Goal: Task Accomplishment & Management: Manage account settings

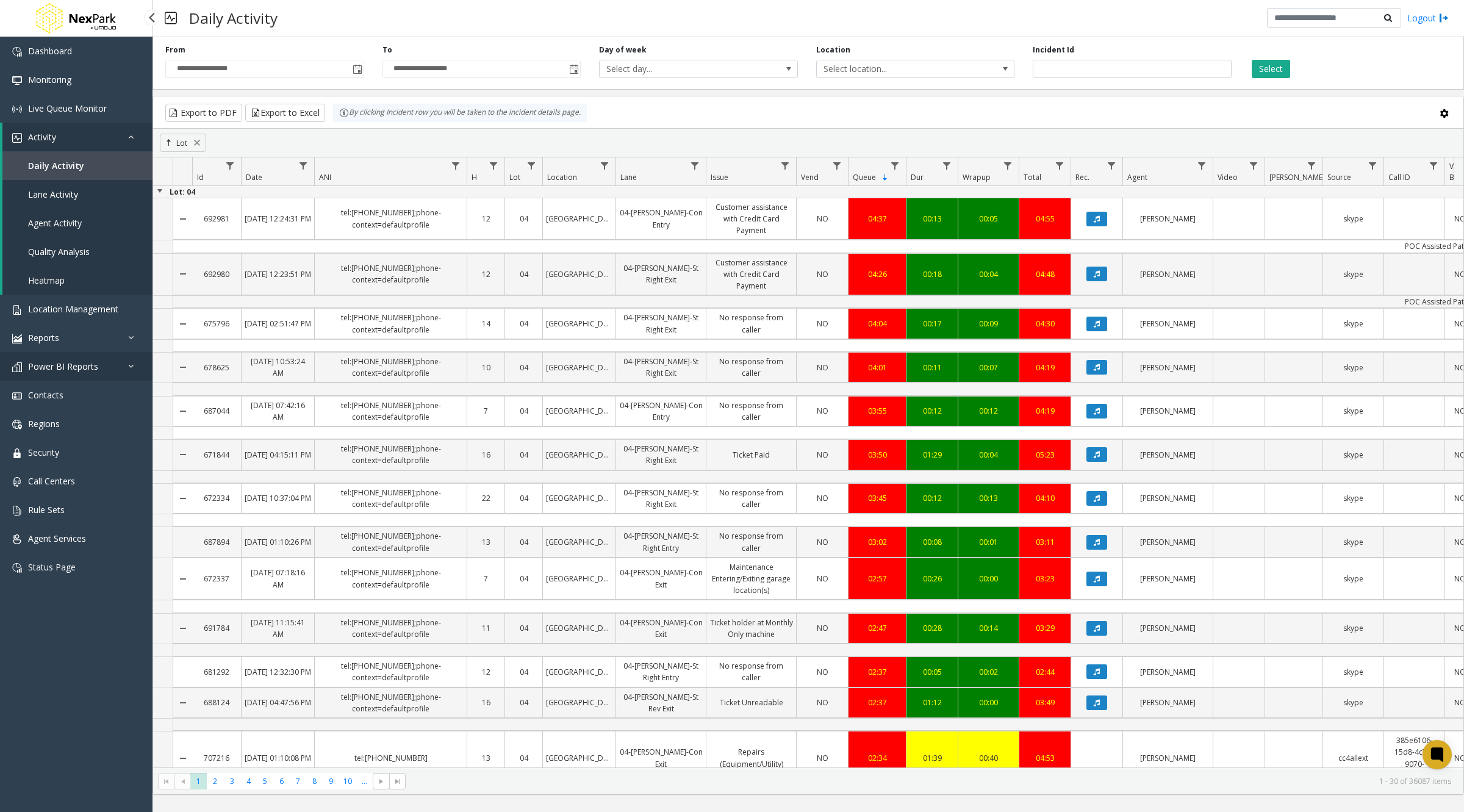
click at [104, 360] on link "Power BI Reports" at bounding box center [76, 366] width 152 height 29
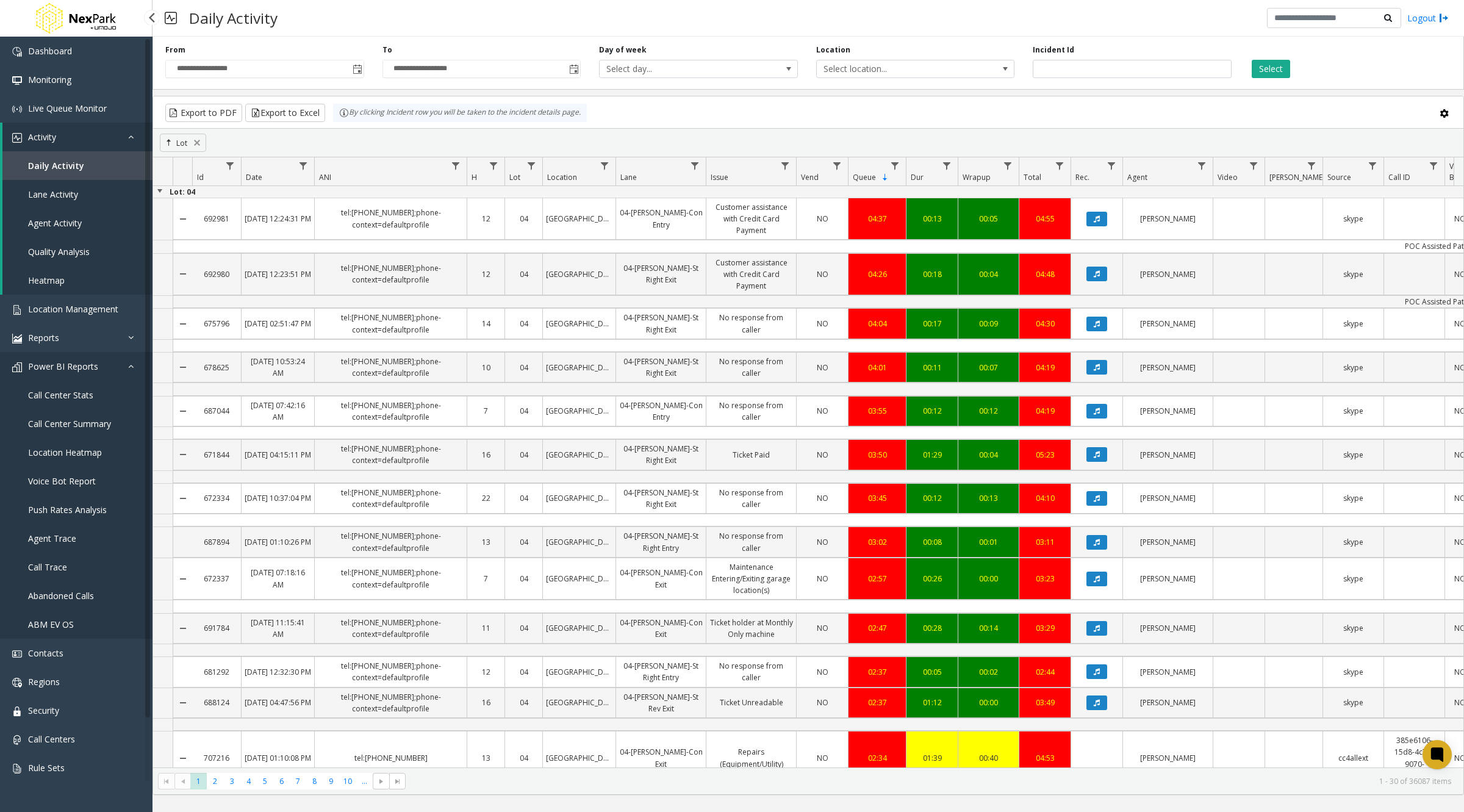
click at [57, 369] on span "Power BI Reports" at bounding box center [63, 366] width 70 height 11
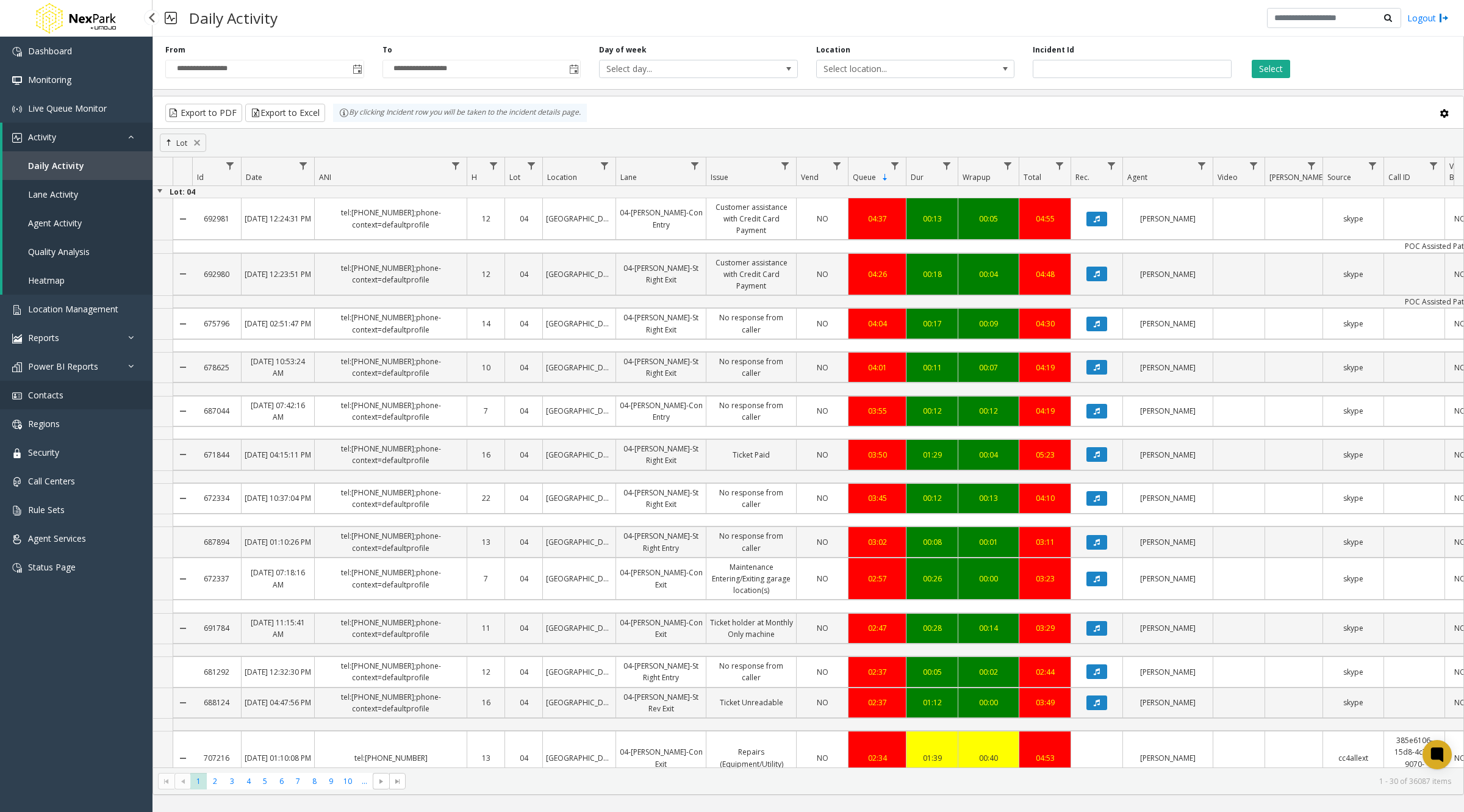
click at [56, 390] on span "Contacts" at bounding box center [46, 395] width 35 height 11
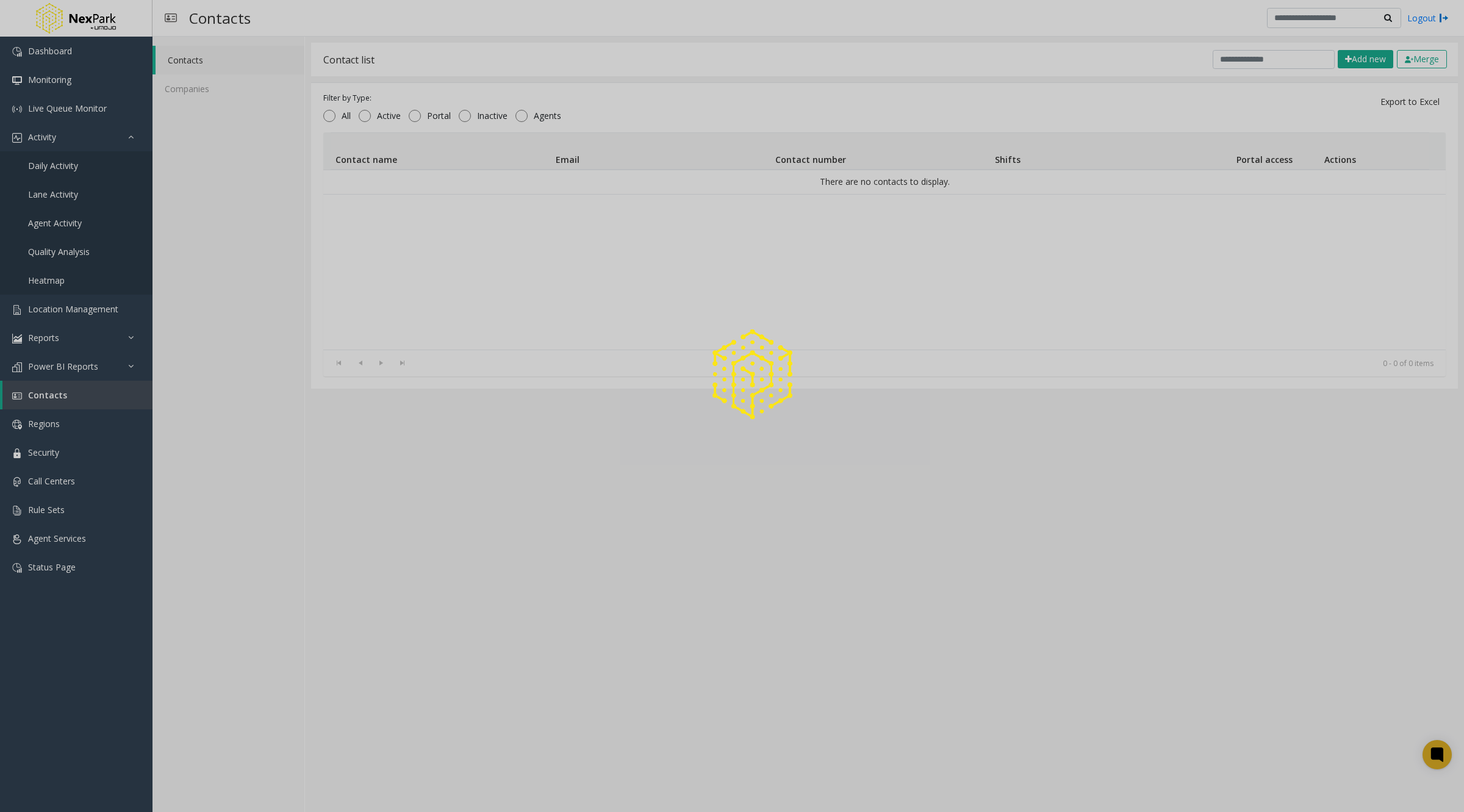
click at [49, 369] on div at bounding box center [732, 406] width 1464 height 812
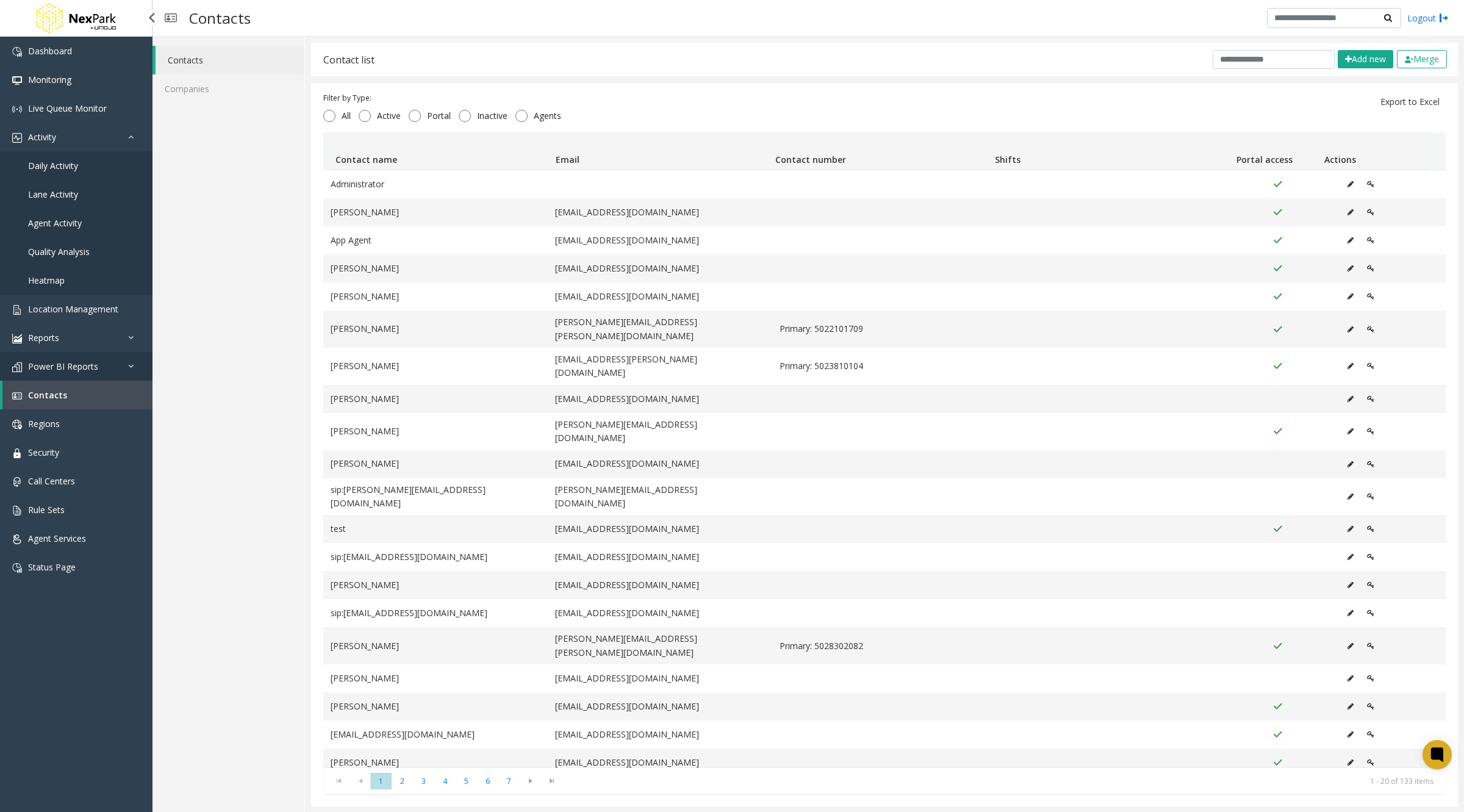
click at [94, 363] on span "Power BI Reports" at bounding box center [63, 366] width 70 height 11
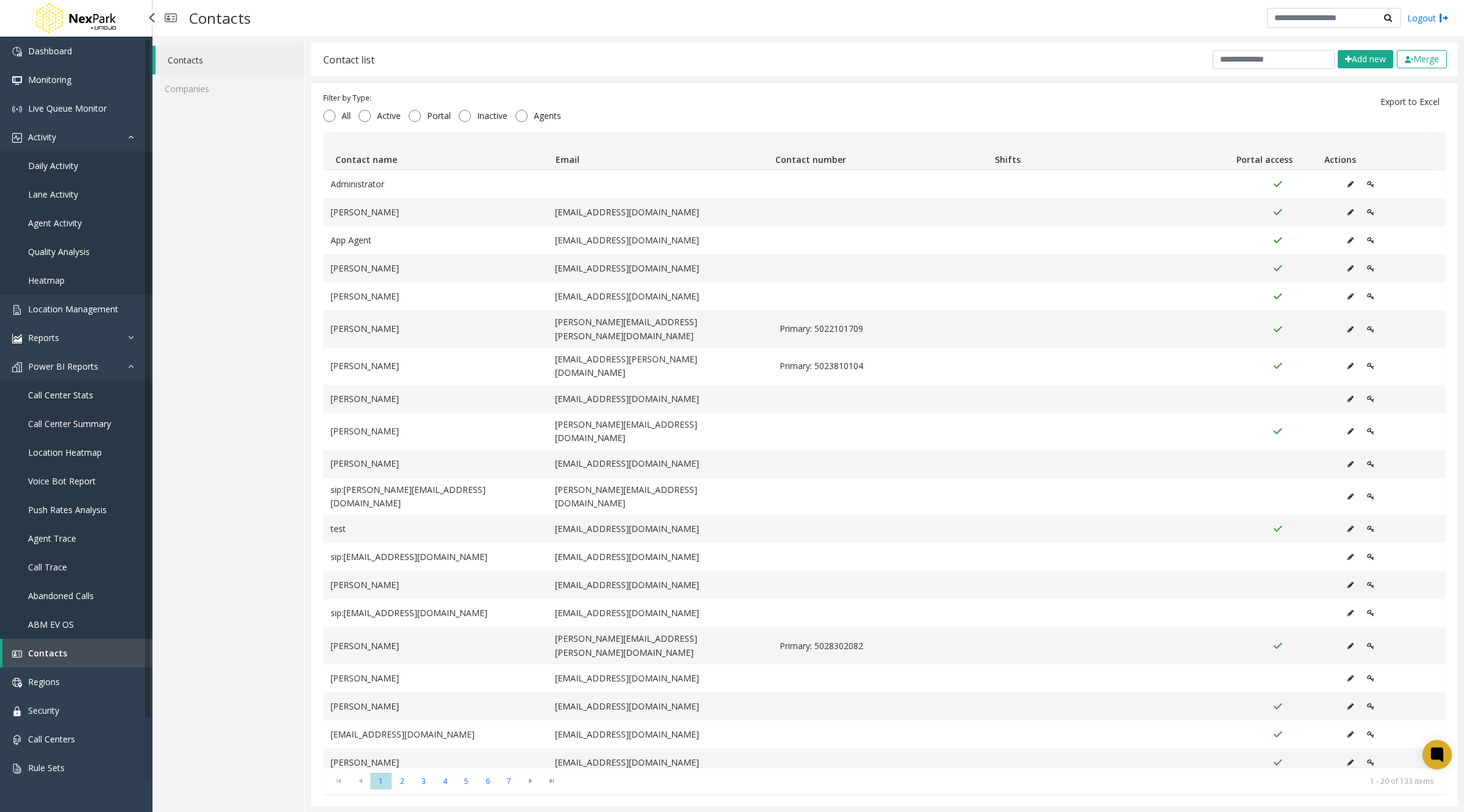
click at [79, 394] on span "Call Center Stats" at bounding box center [61, 395] width 66 height 11
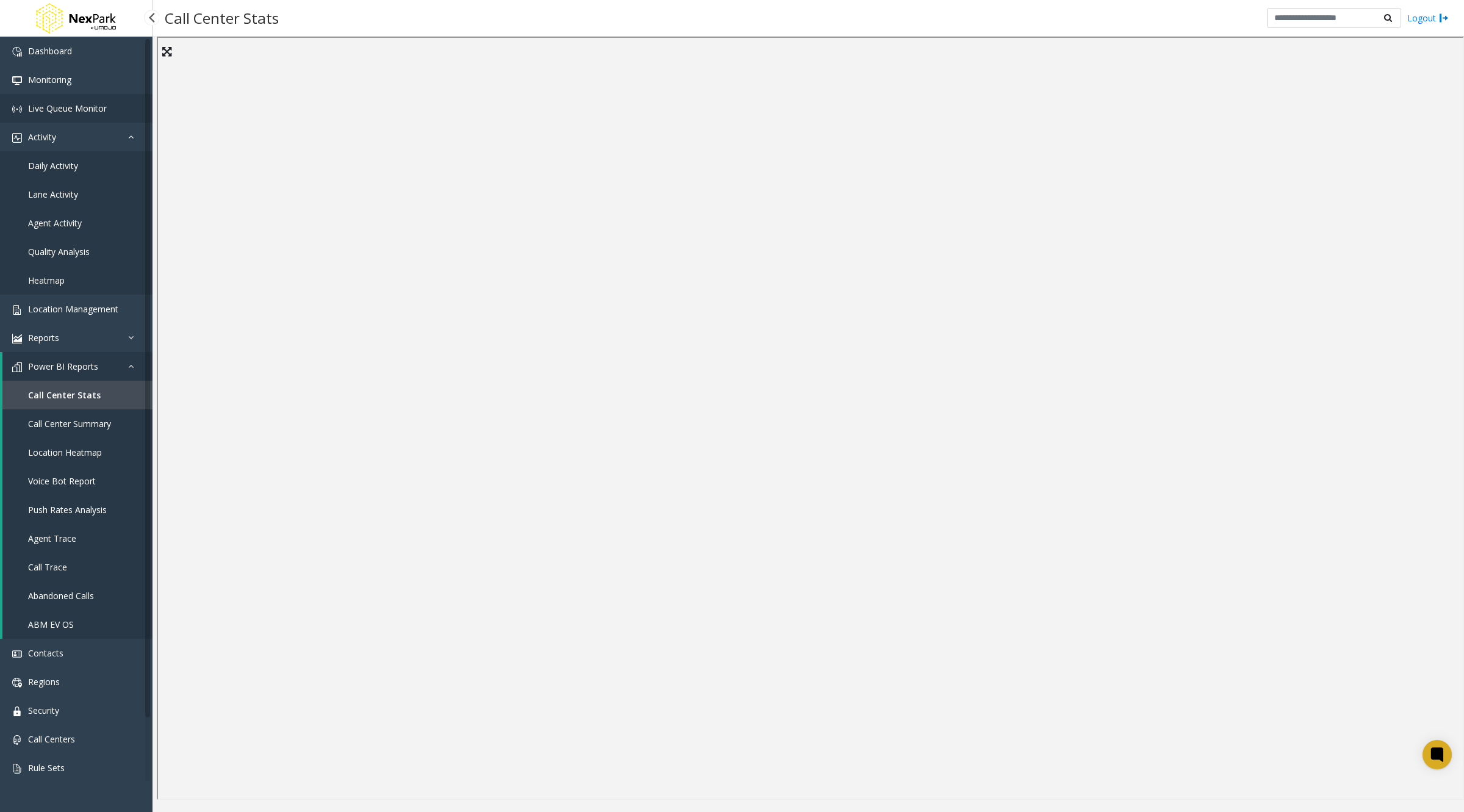
click at [70, 111] on span "Live Queue Monitor" at bounding box center [67, 108] width 78 height 11
click at [36, 302] on link "Location Management" at bounding box center [76, 309] width 152 height 29
click at [40, 311] on span "Location Management" at bounding box center [73, 308] width 91 height 11
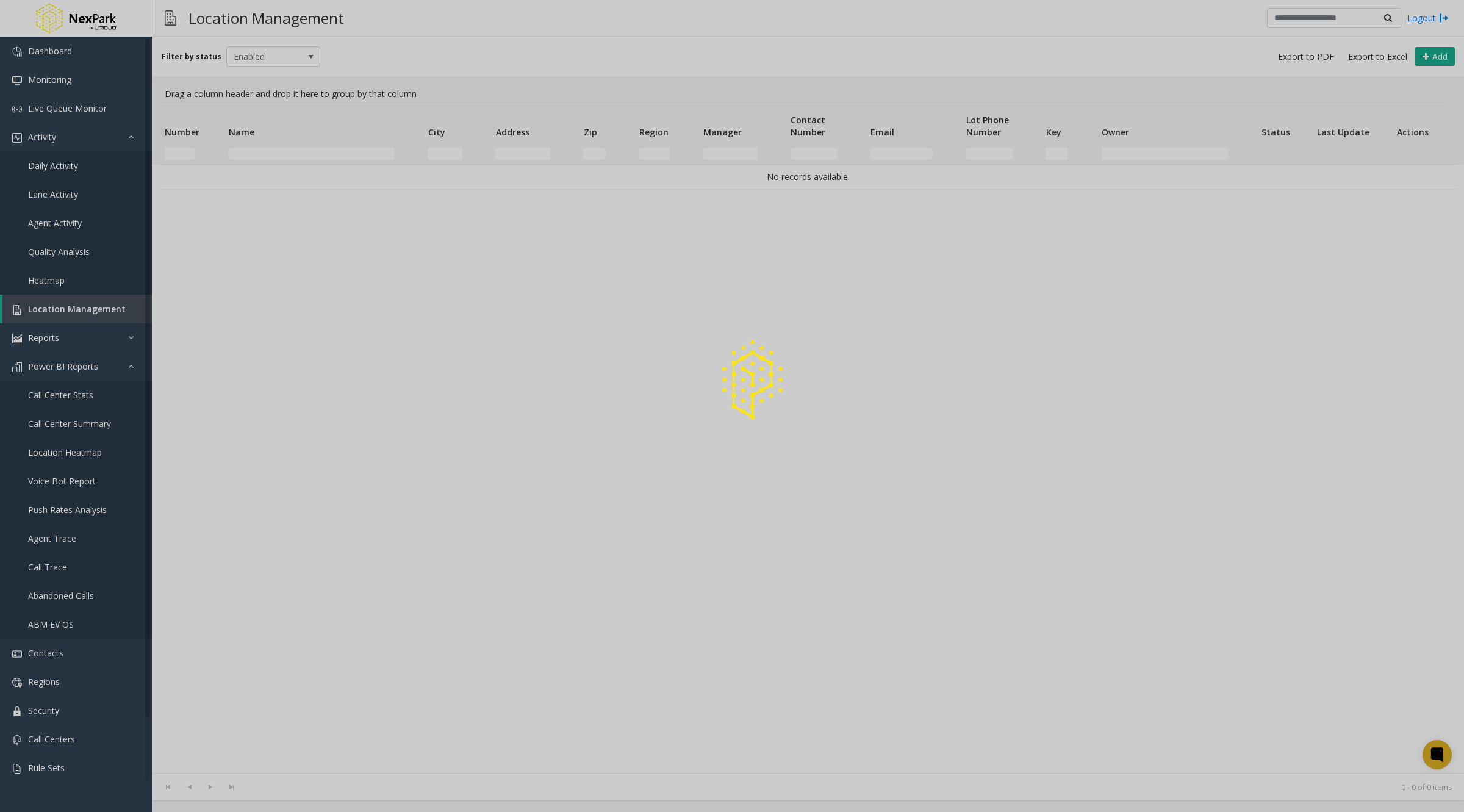
click at [40, 311] on div at bounding box center [732, 406] width 1464 height 812
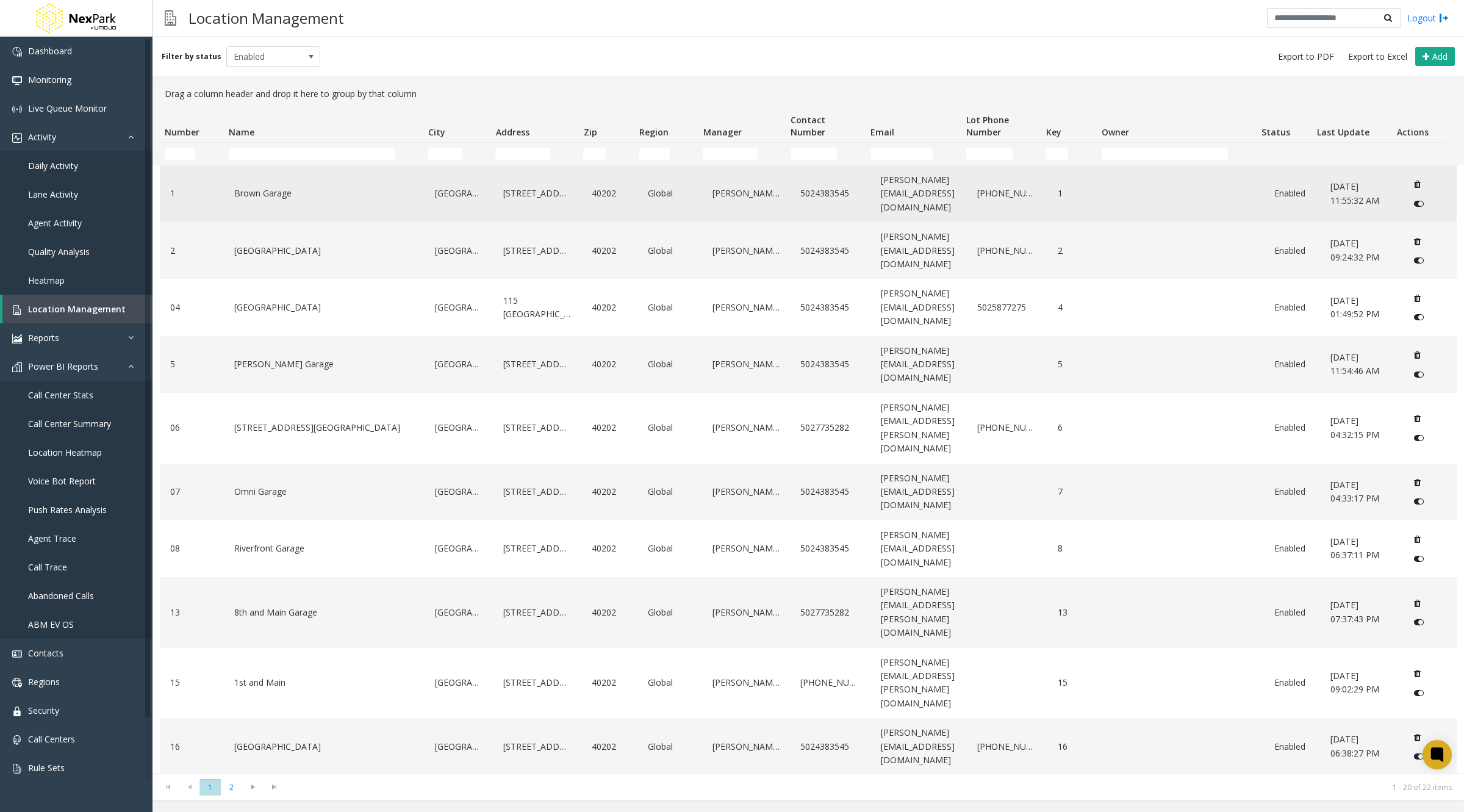
click at [297, 187] on link "Brown Garage" at bounding box center [324, 193] width 186 height 20
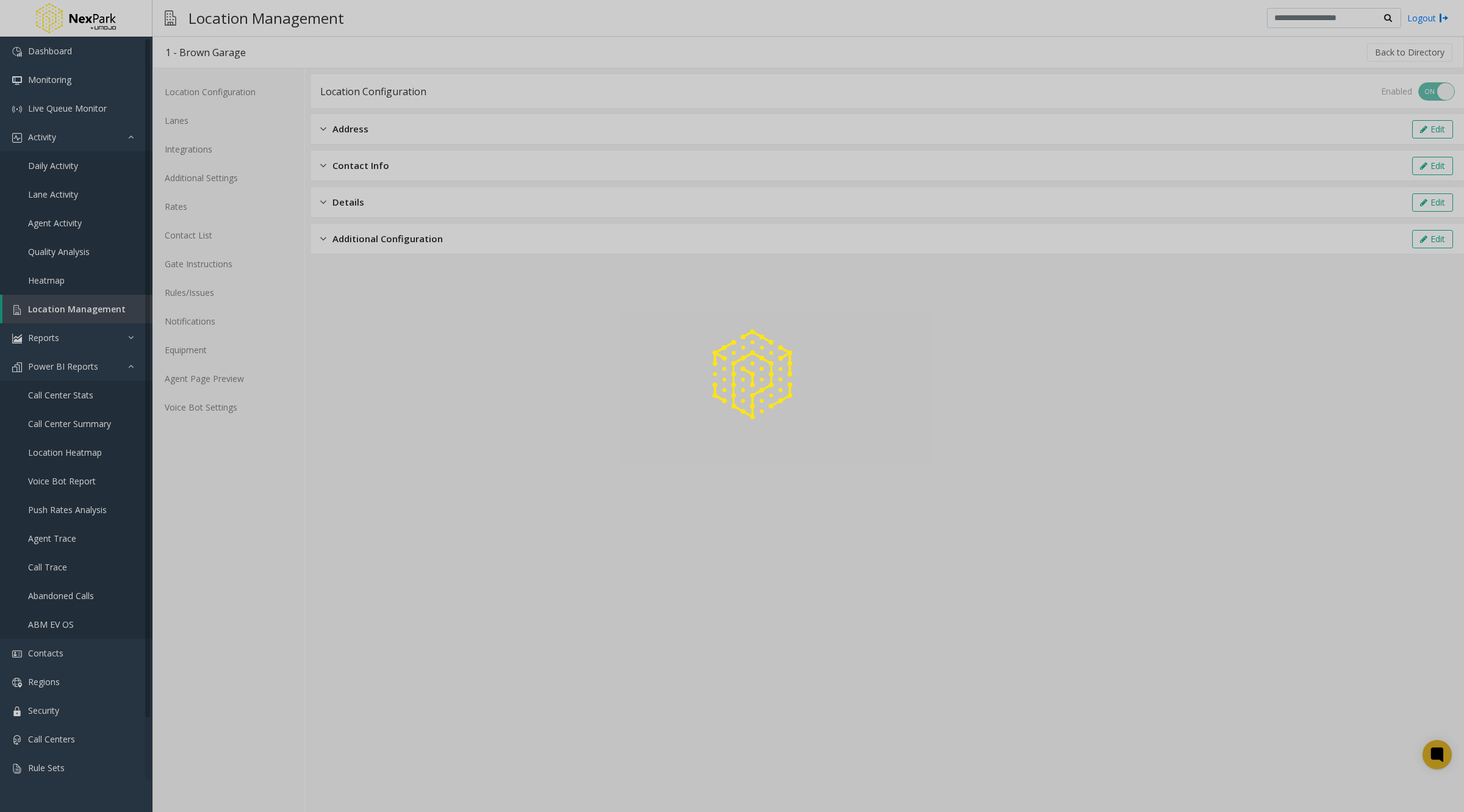
click at [194, 146] on div at bounding box center [732, 406] width 1464 height 812
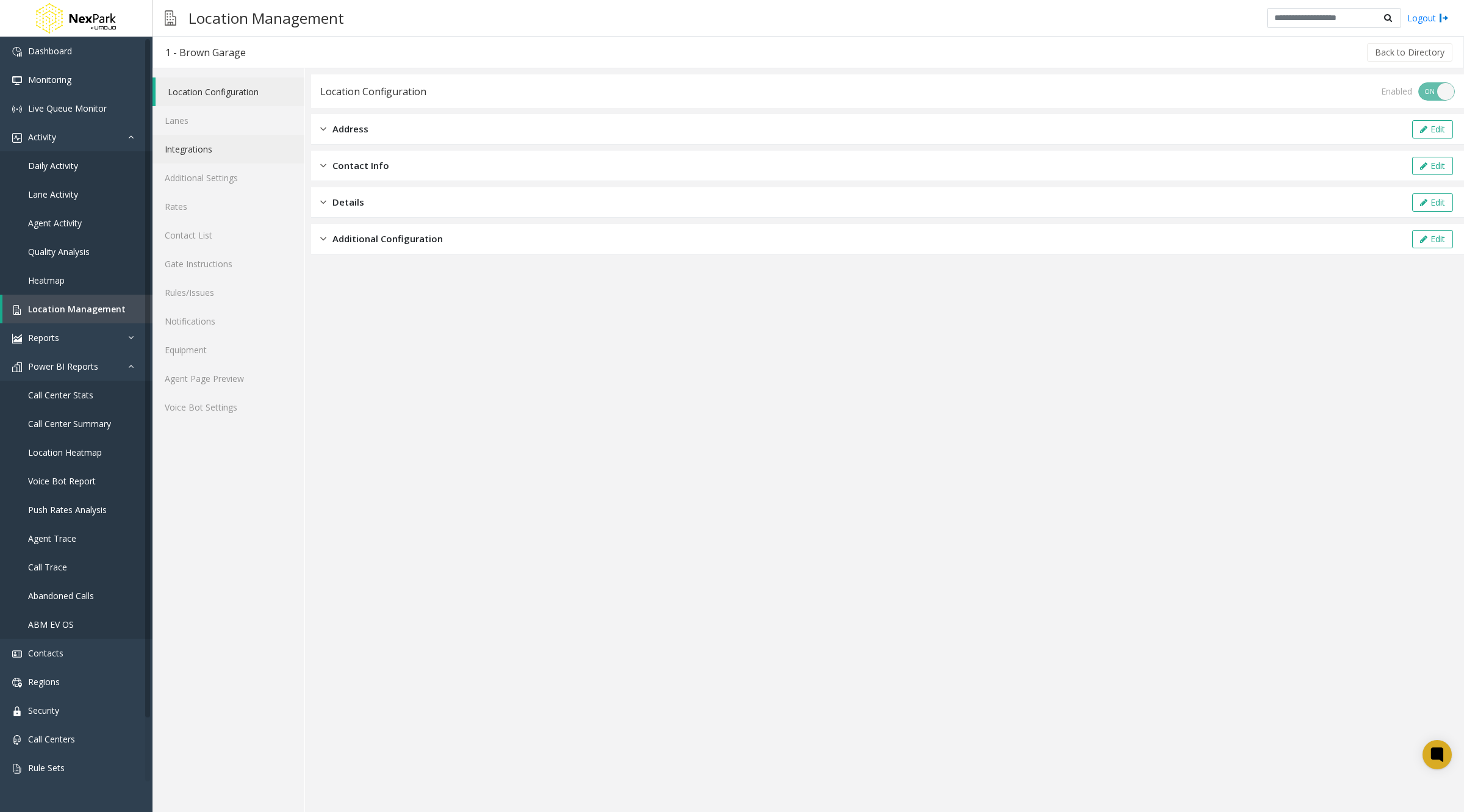
click at [207, 152] on link "Integrations" at bounding box center [228, 149] width 152 height 29
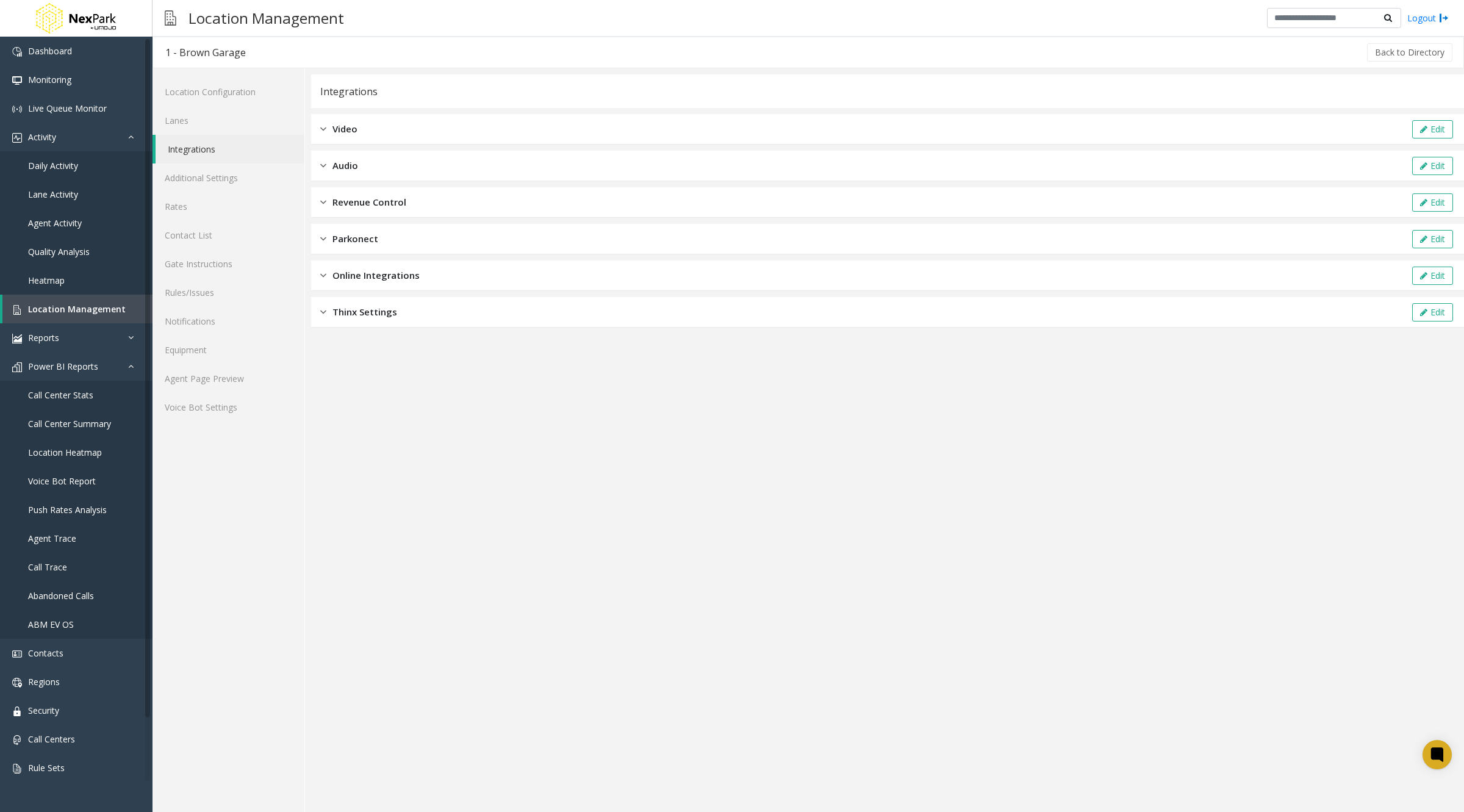
click at [207, 149] on link "Integrations" at bounding box center [229, 149] width 149 height 29
click at [383, 129] on div "Video Edit" at bounding box center [887, 129] width 1152 height 30
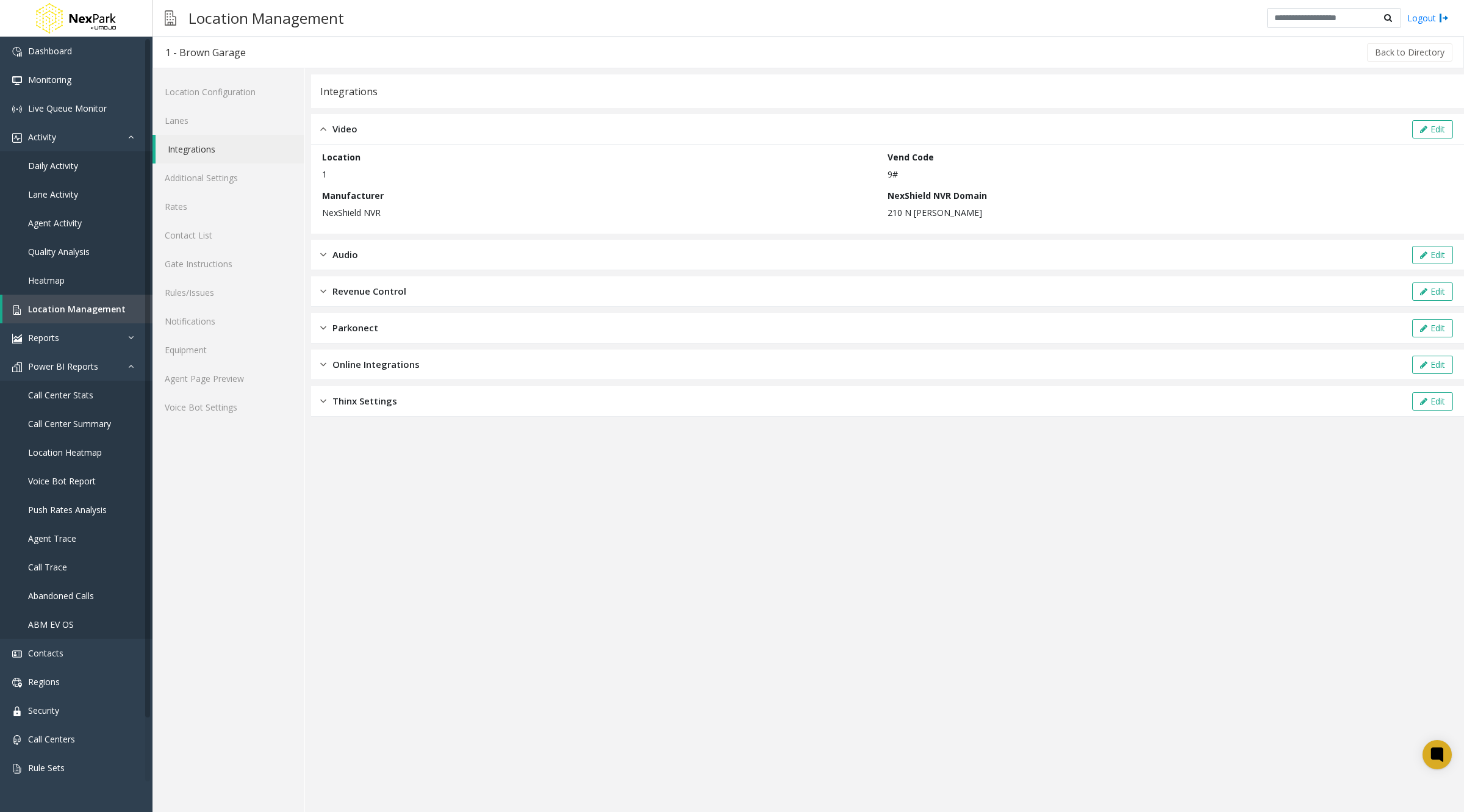
click at [377, 251] on div "Audio Edit" at bounding box center [887, 255] width 1152 height 30
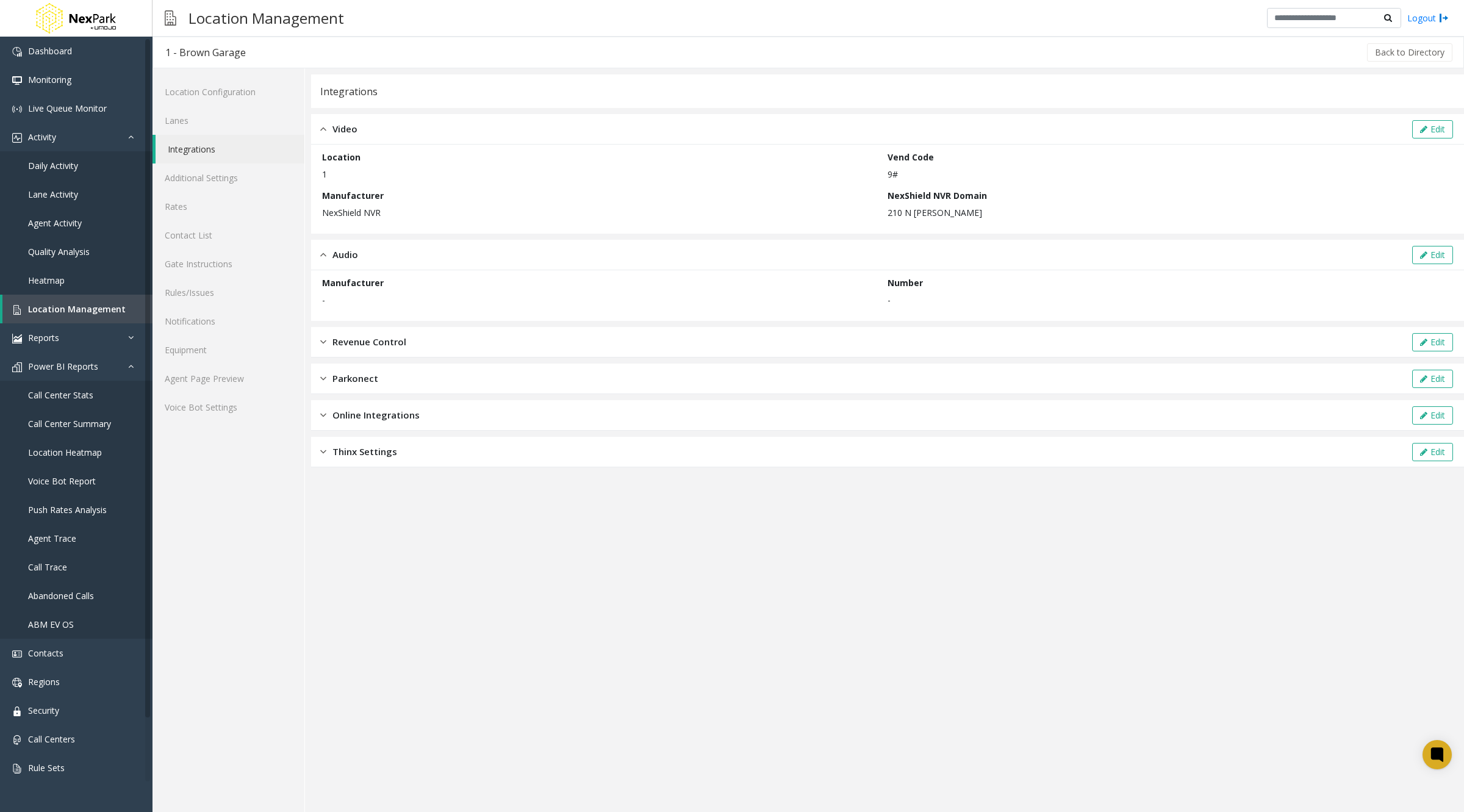
click at [390, 350] on div "Revenue Control Edit" at bounding box center [887, 342] width 1152 height 30
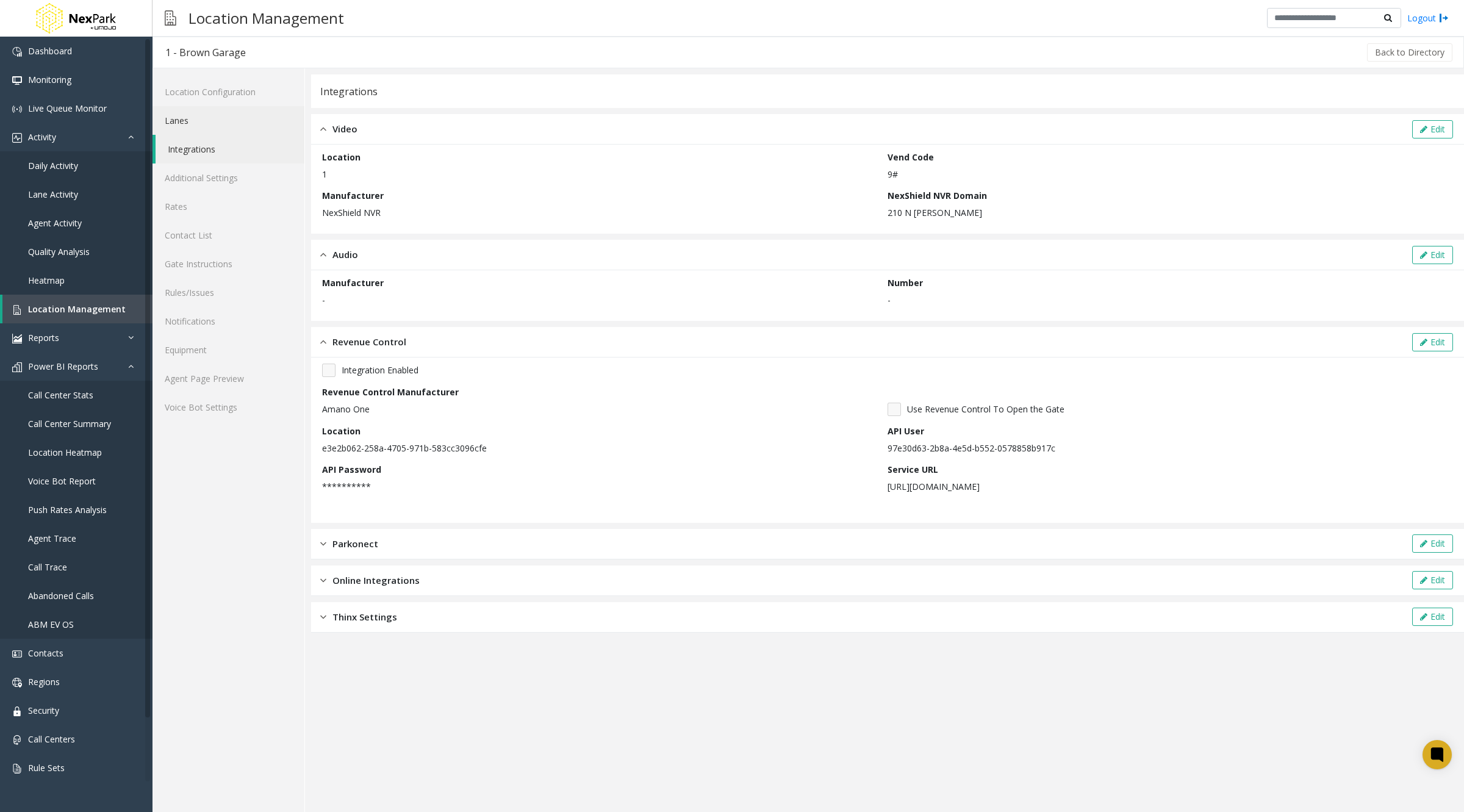
click at [228, 121] on link "Lanes" at bounding box center [228, 120] width 152 height 29
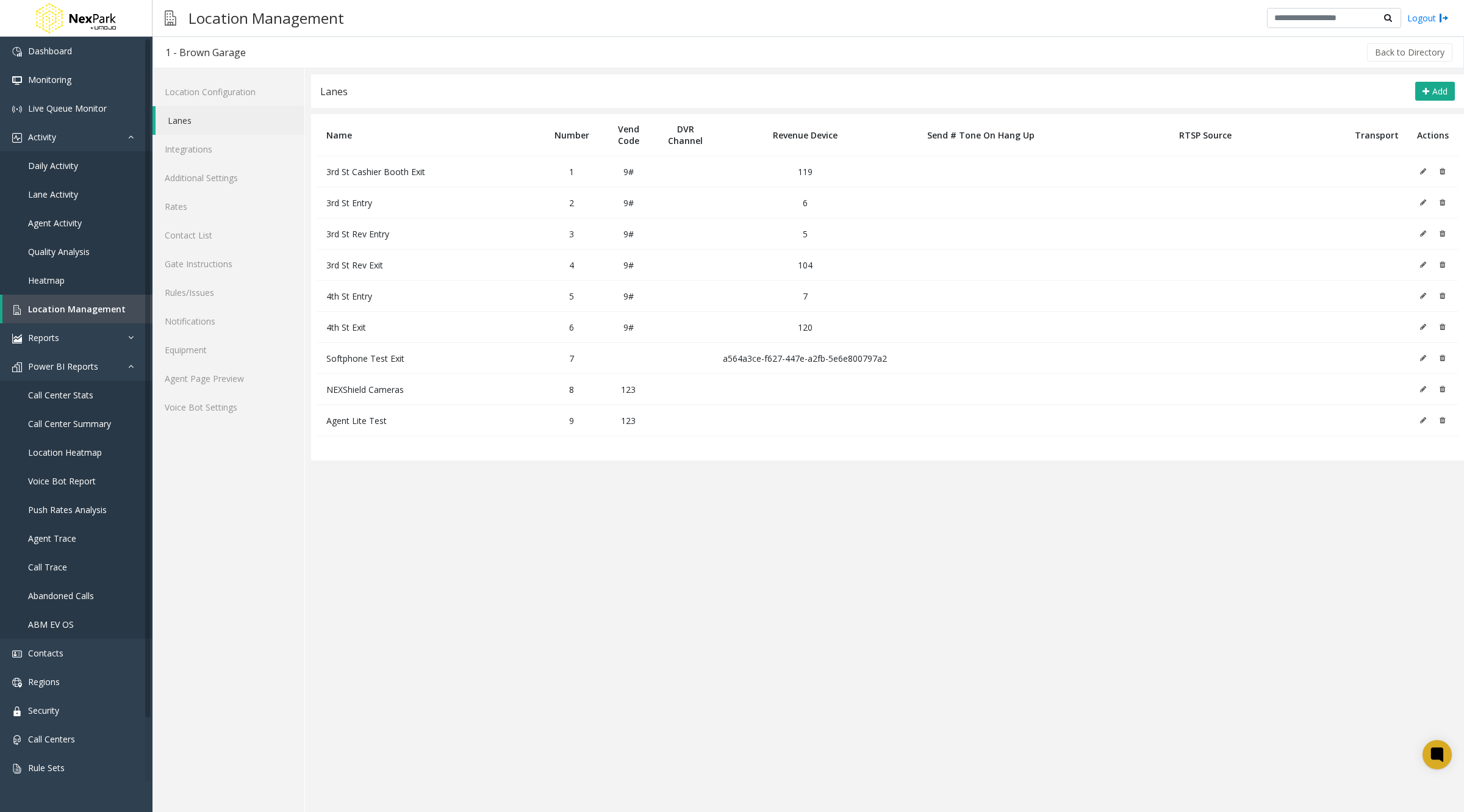
click at [1427, 167] on button at bounding box center [1426, 171] width 14 height 18
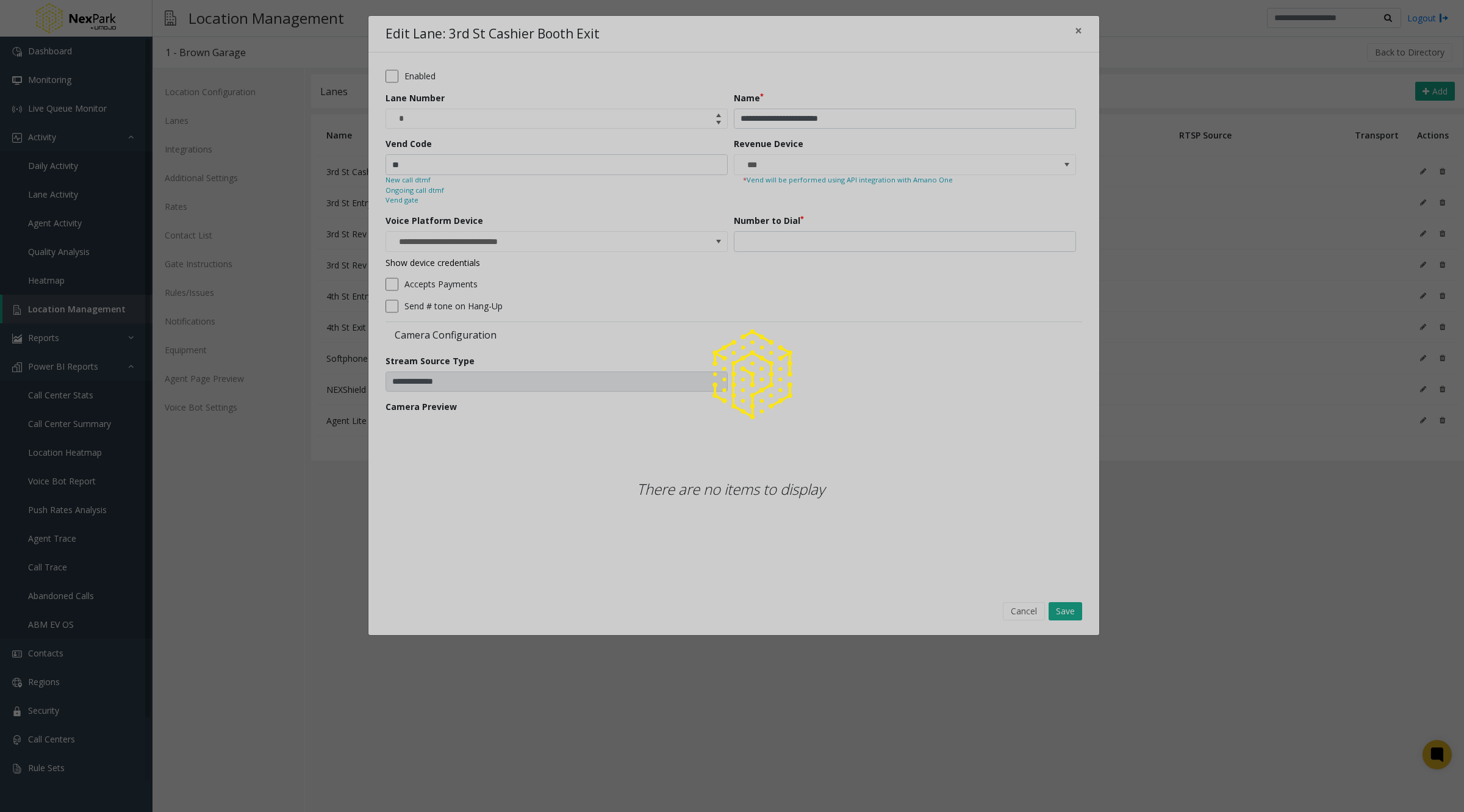
type input "**********"
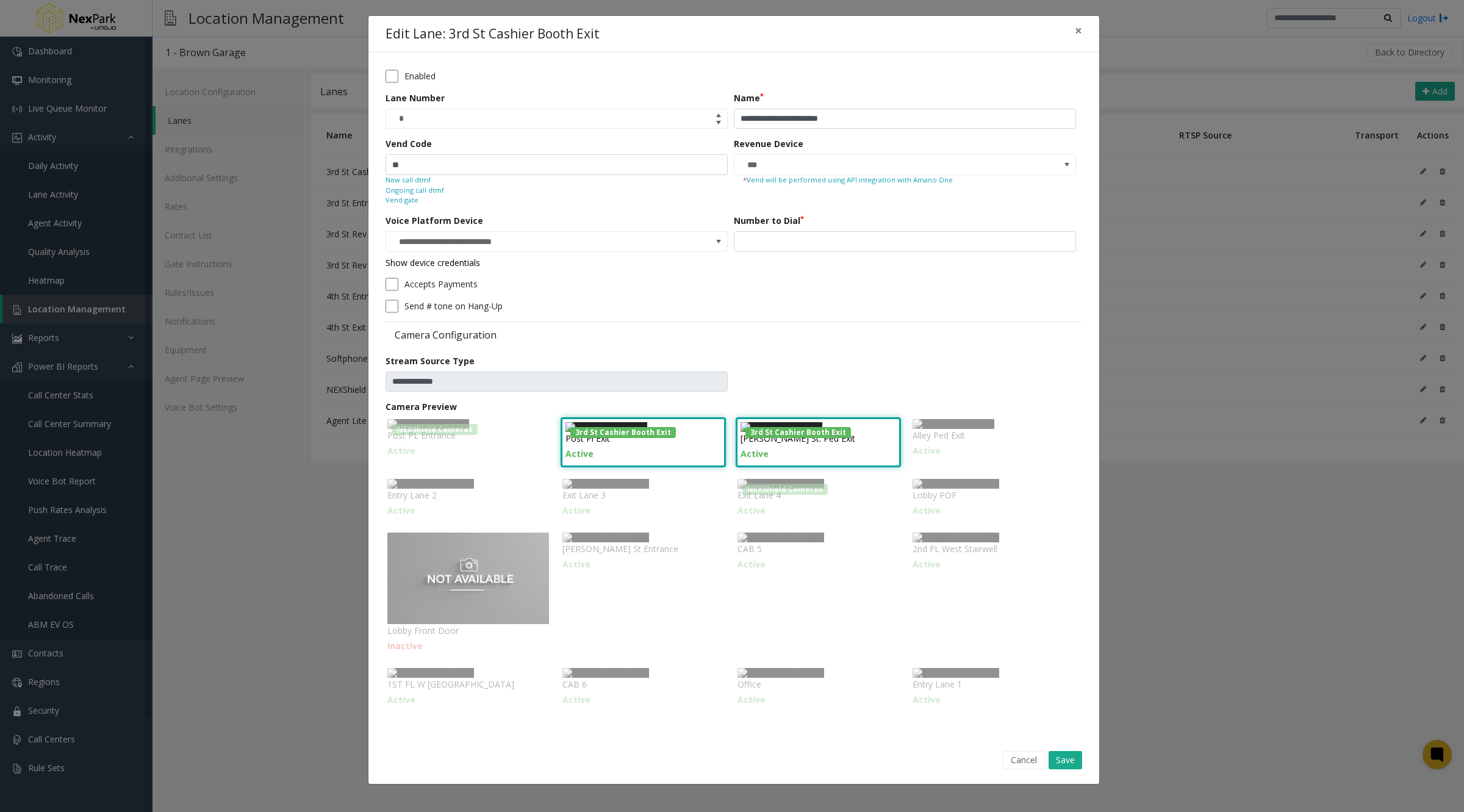
click at [224, 155] on div "**********" at bounding box center [732, 406] width 1464 height 812
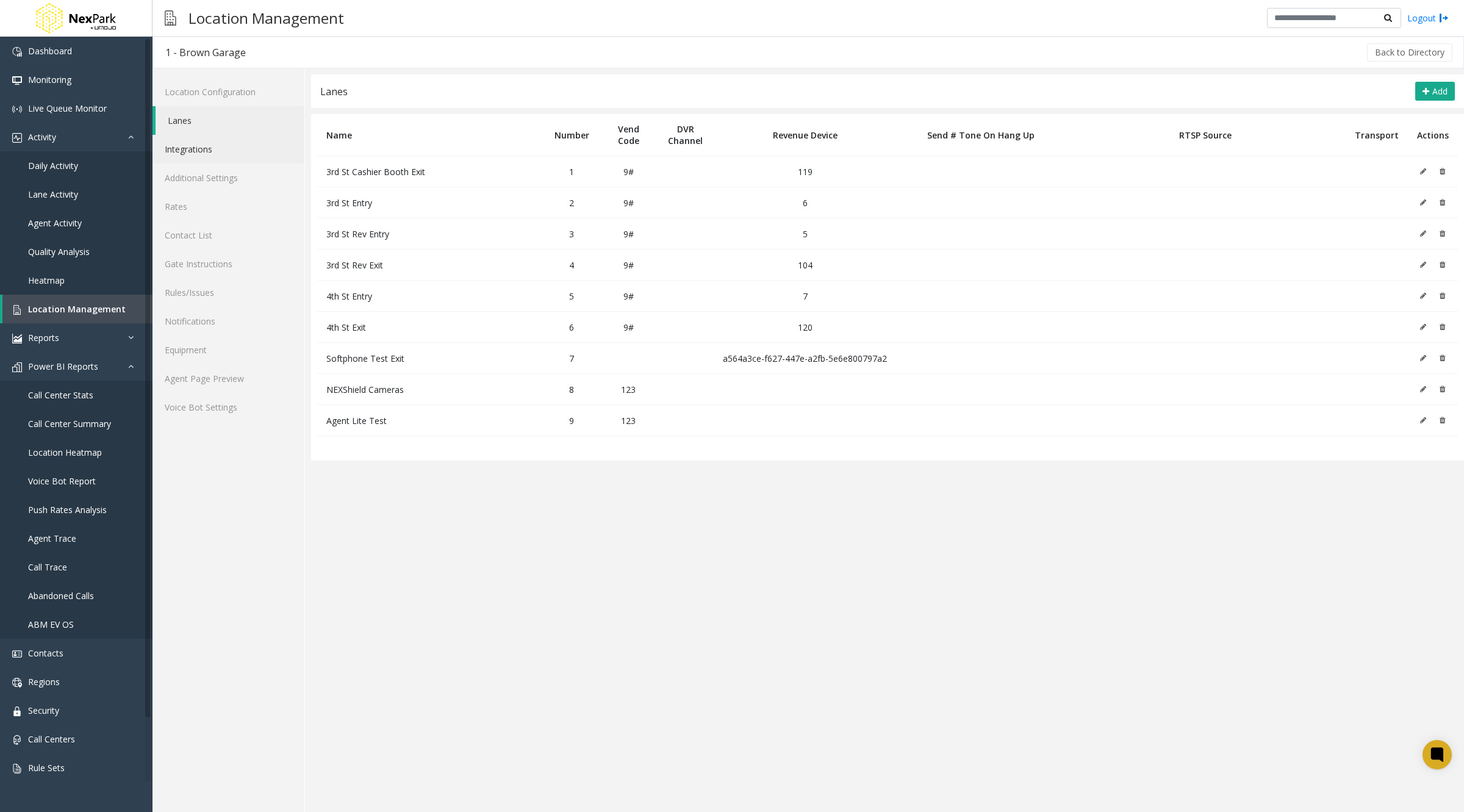
click at [191, 155] on link "Integrations" at bounding box center [228, 149] width 152 height 29
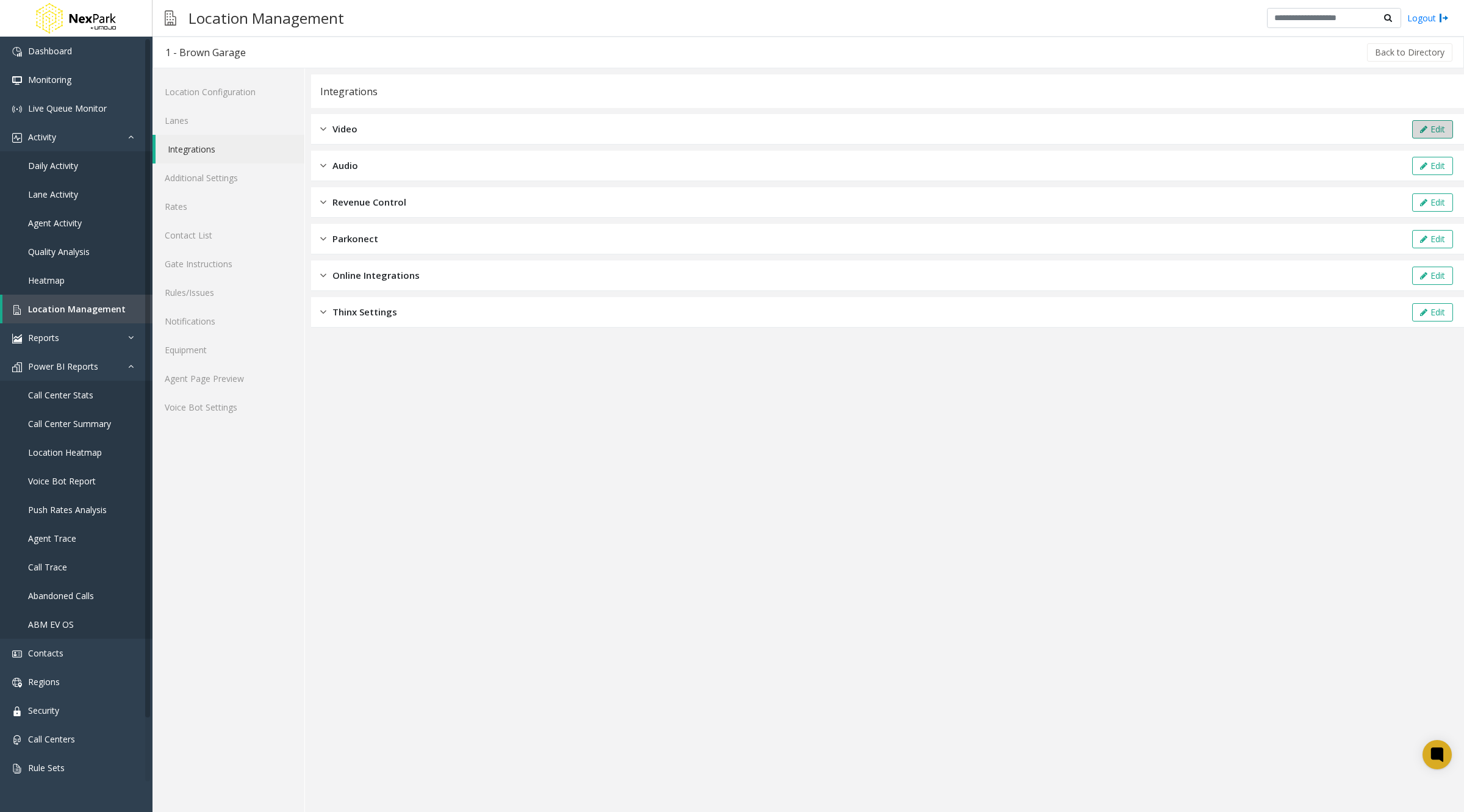
click at [1432, 128] on button "Edit" at bounding box center [1433, 129] width 41 height 18
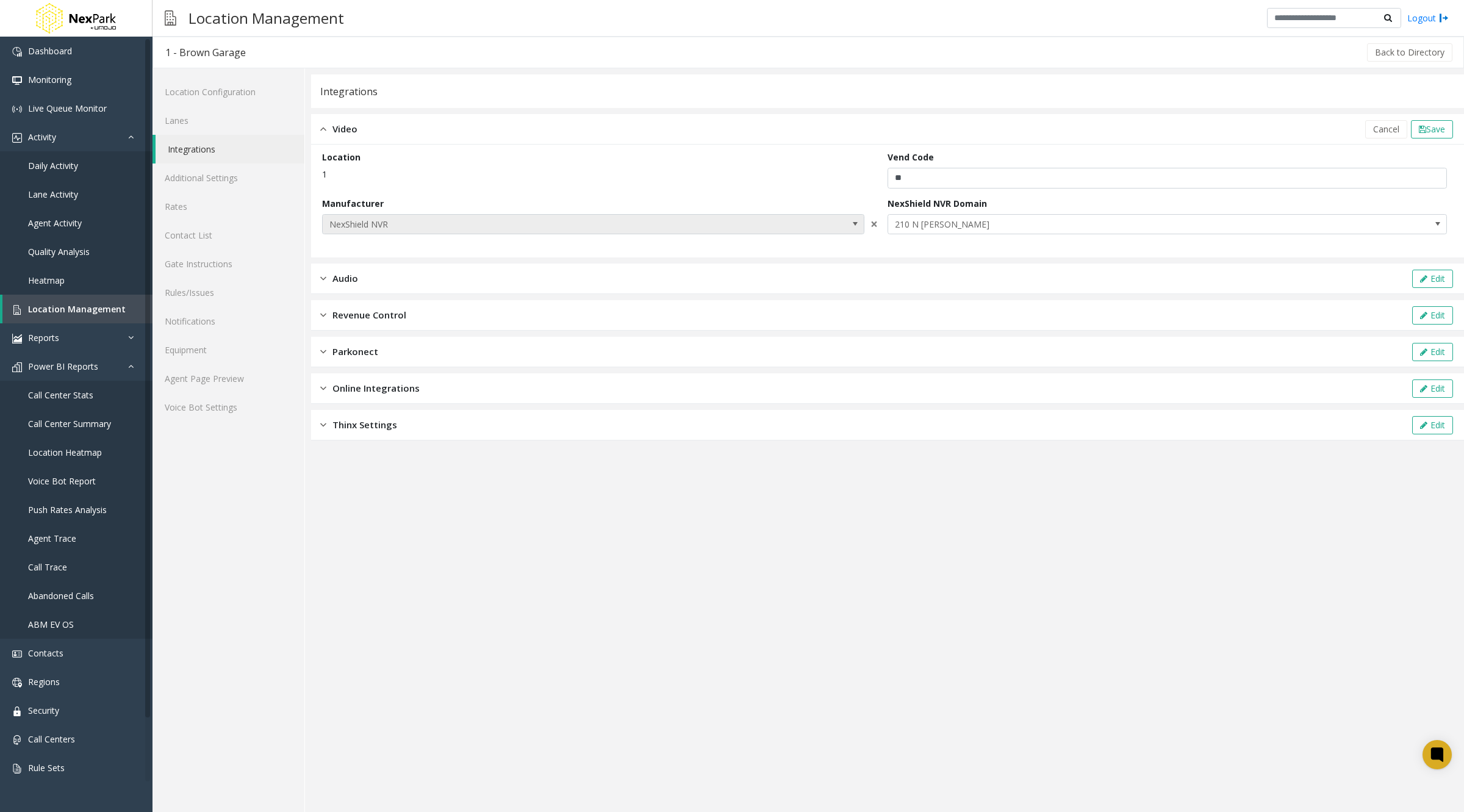
click at [403, 223] on span "NexShield NVR" at bounding box center [539, 225] width 433 height 20
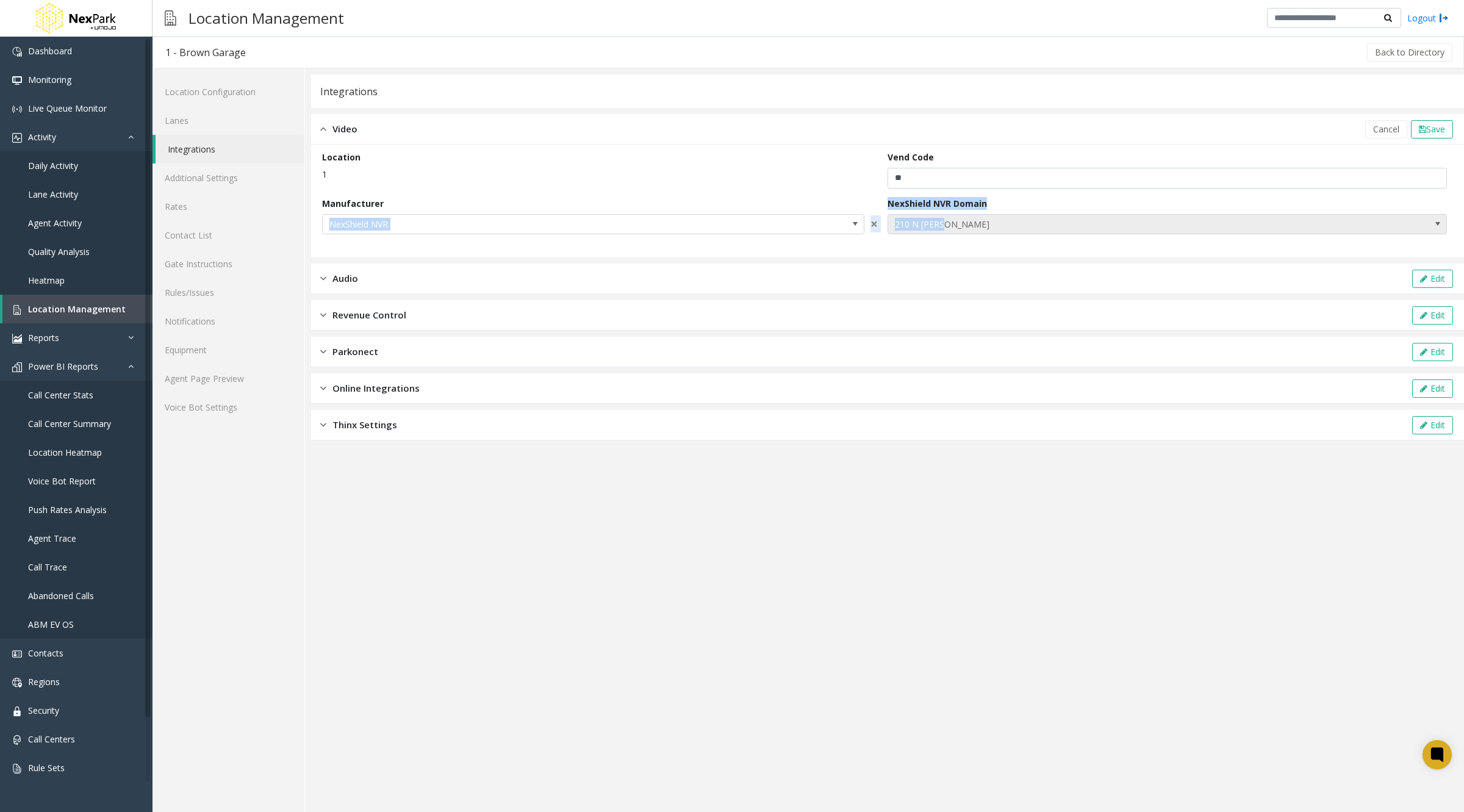
drag, startPoint x: 886, startPoint y: 202, endPoint x: 983, endPoint y: 227, distance: 100.2
click at [983, 227] on form "Location 1 Vend Code ** Manufacturer NexShield NVR × NexShield NVR Domain [STRE…" at bounding box center [887, 201] width 1131 height 101
click at [852, 222] on span at bounding box center [855, 223] width 10 height 10
drag, startPoint x: 884, startPoint y: 202, endPoint x: 983, endPoint y: 212, distance: 99.5
click at [983, 212] on form "Location 1 Vend Code ** Manufacturer NexShield NVR × NexShield NVR Domain [STRE…" at bounding box center [887, 201] width 1131 height 101
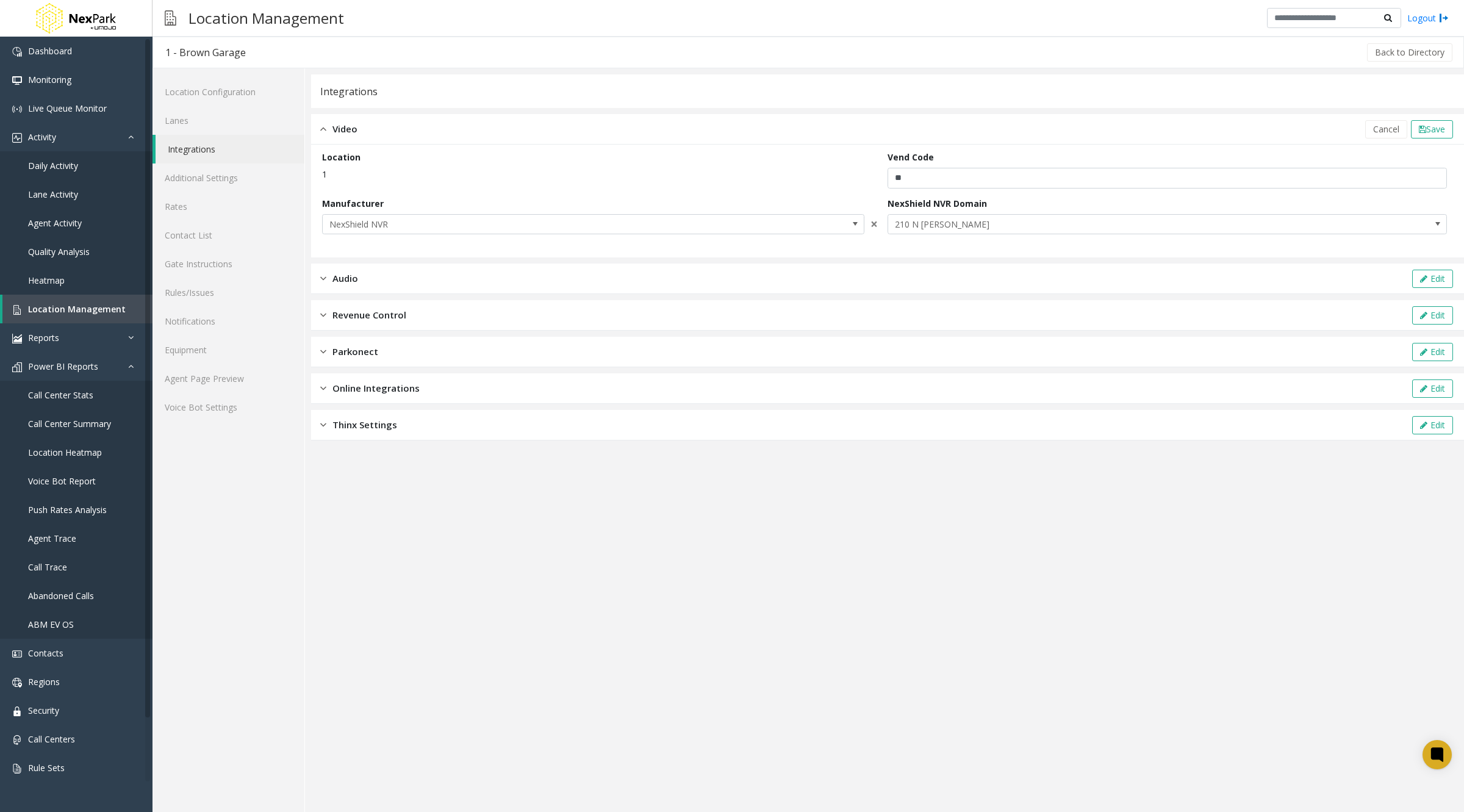
click at [599, 185] on div "Location 1" at bounding box center [605, 170] width 565 height 38
click at [537, 218] on span "NexShield NVR" at bounding box center [539, 225] width 433 height 20
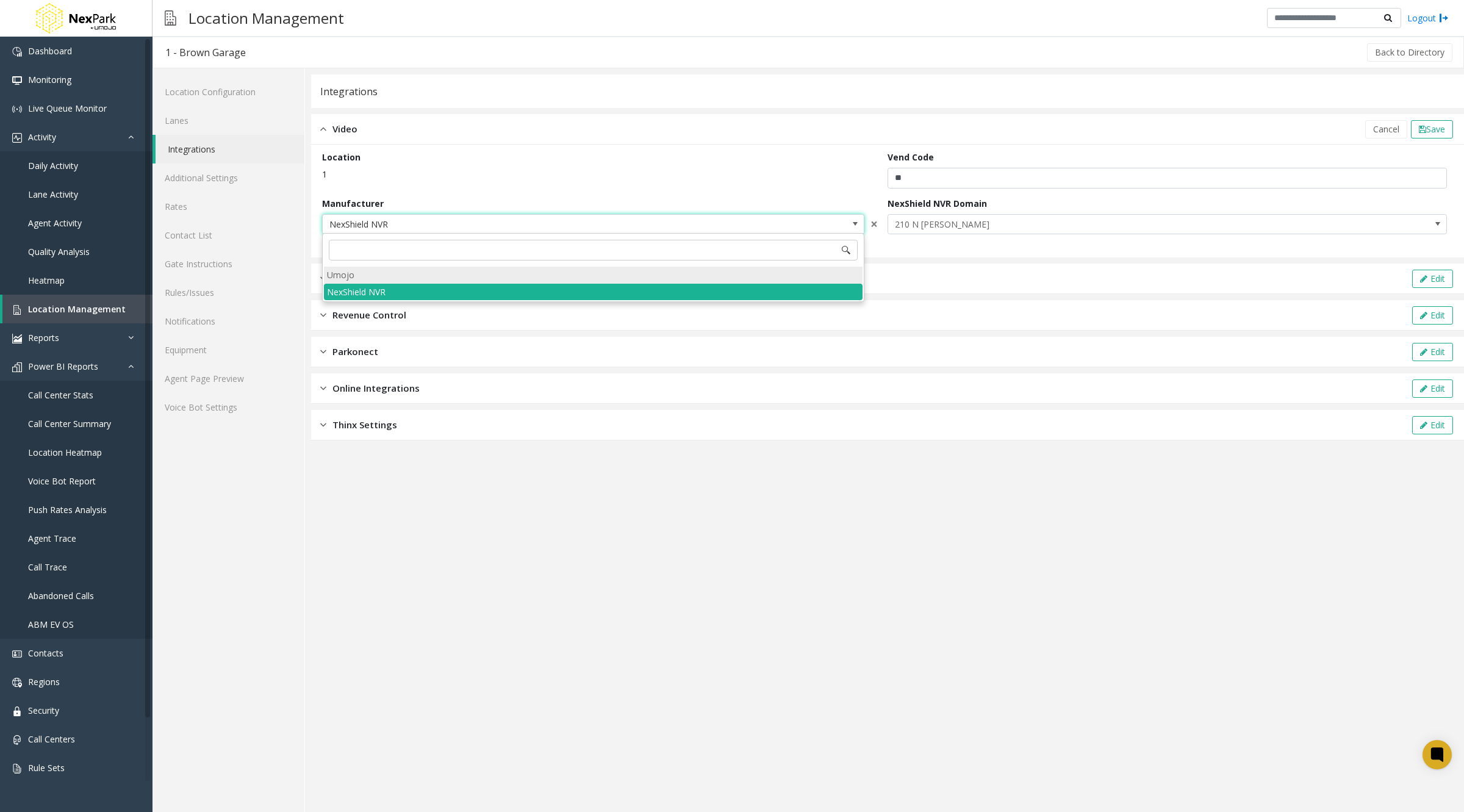
click at [479, 273] on li "Umojo" at bounding box center [593, 275] width 539 height 17
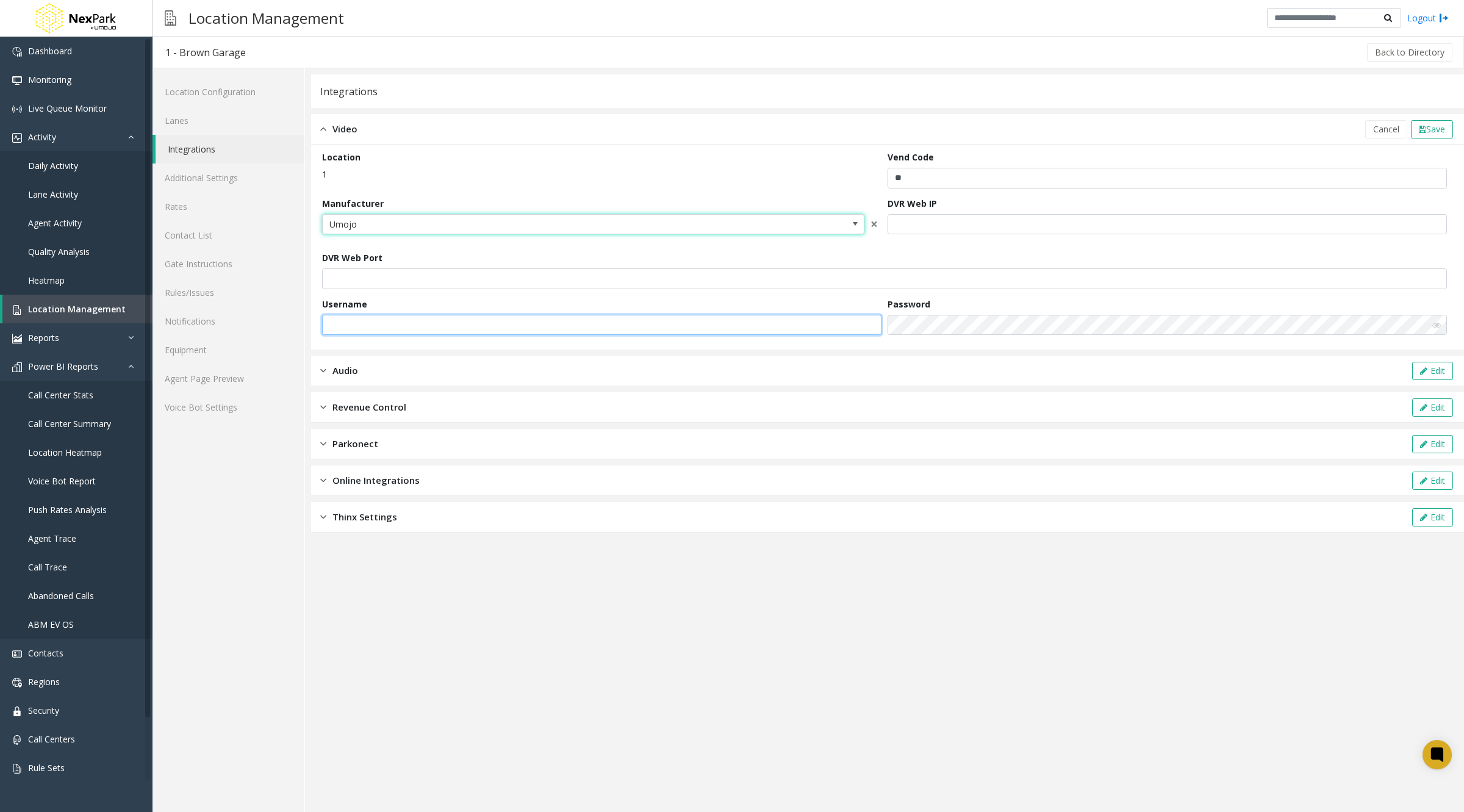
type input "********"
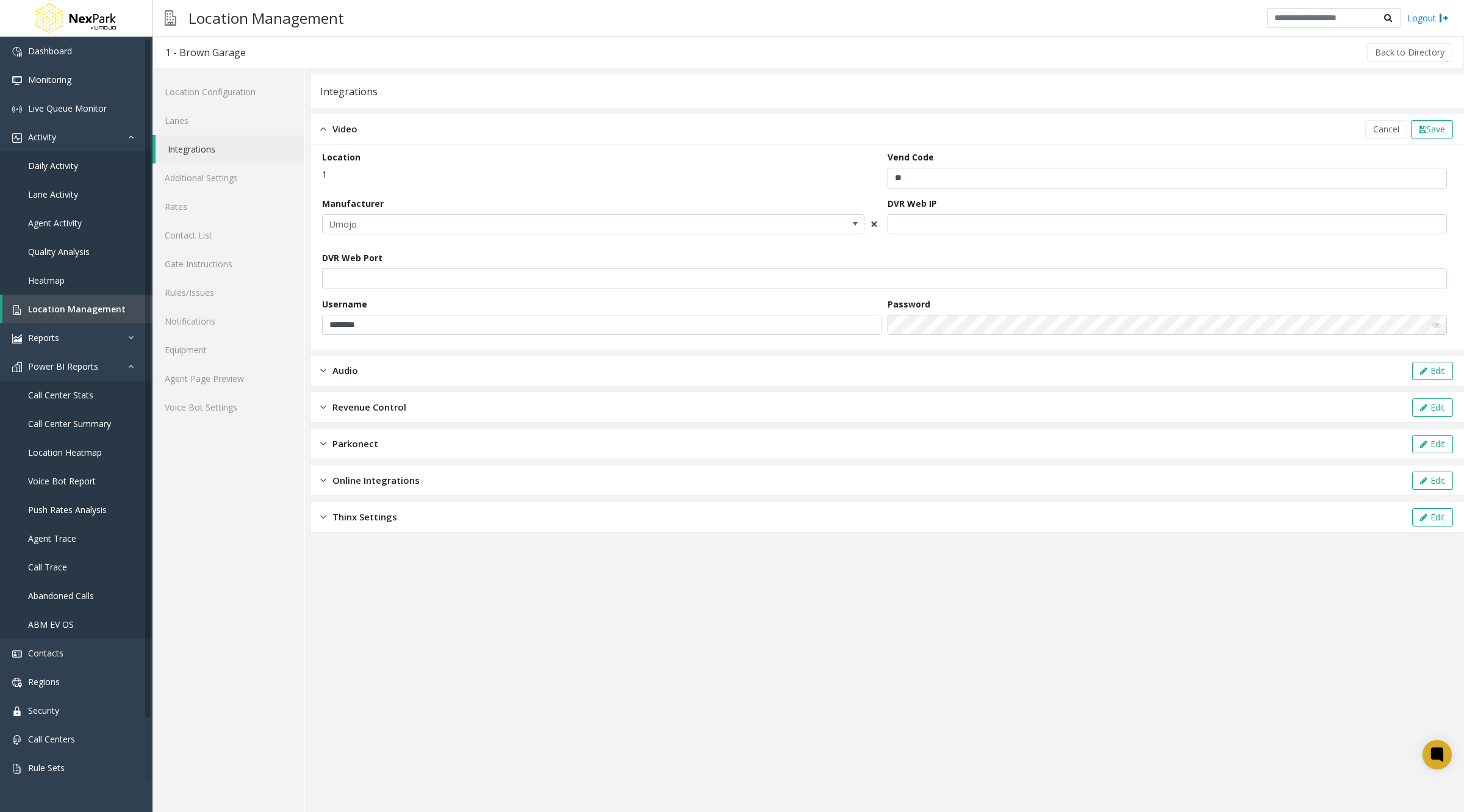
click at [872, 222] on span "×" at bounding box center [874, 224] width 8 height 17
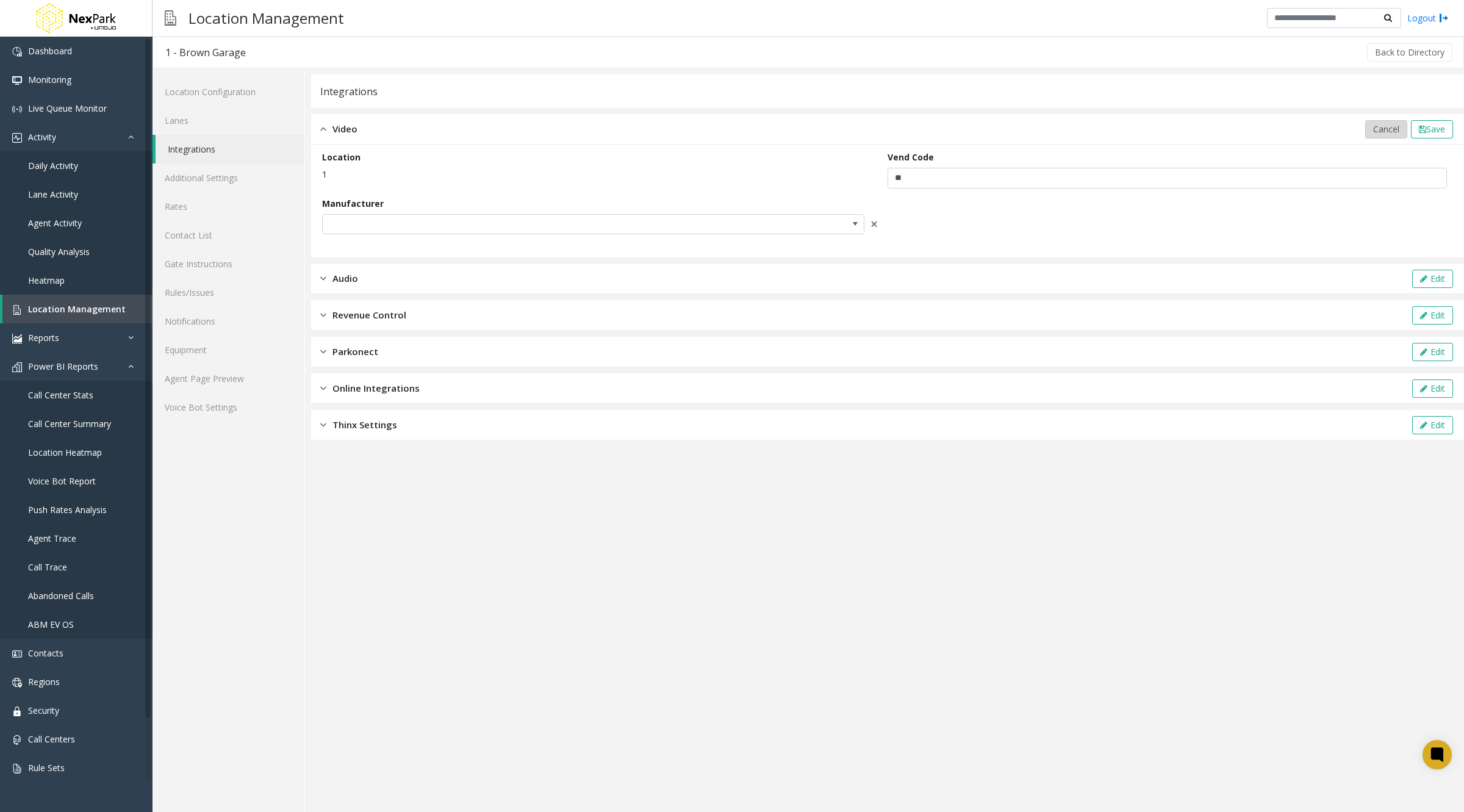
click at [1382, 120] on button "Cancel" at bounding box center [1386, 129] width 42 height 18
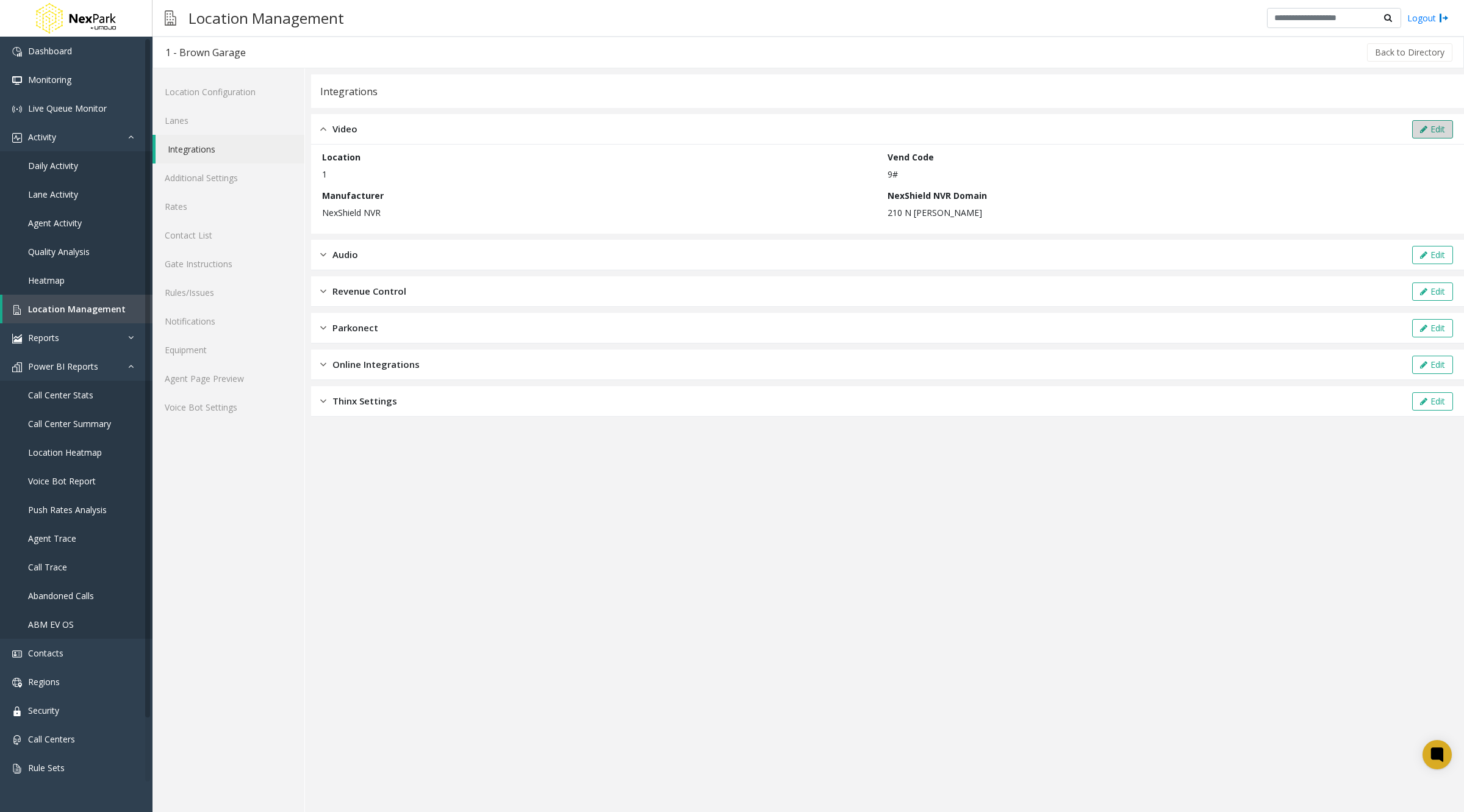
click at [1438, 123] on button "Edit" at bounding box center [1433, 129] width 41 height 18
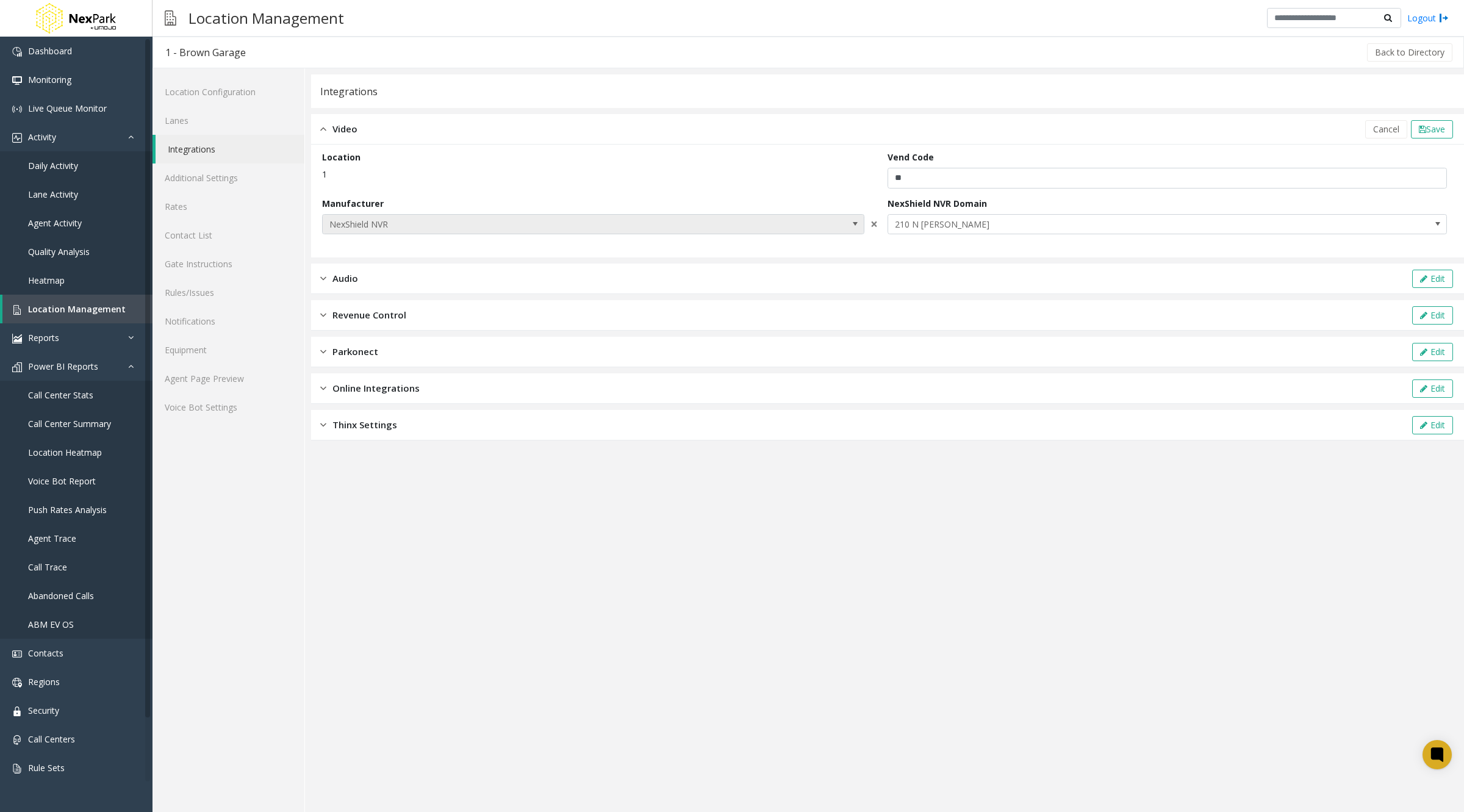
click at [852, 223] on span at bounding box center [855, 223] width 10 height 10
click at [690, 186] on div "Location 1" at bounding box center [605, 170] width 565 height 38
click at [855, 223] on span at bounding box center [855, 223] width 10 height 10
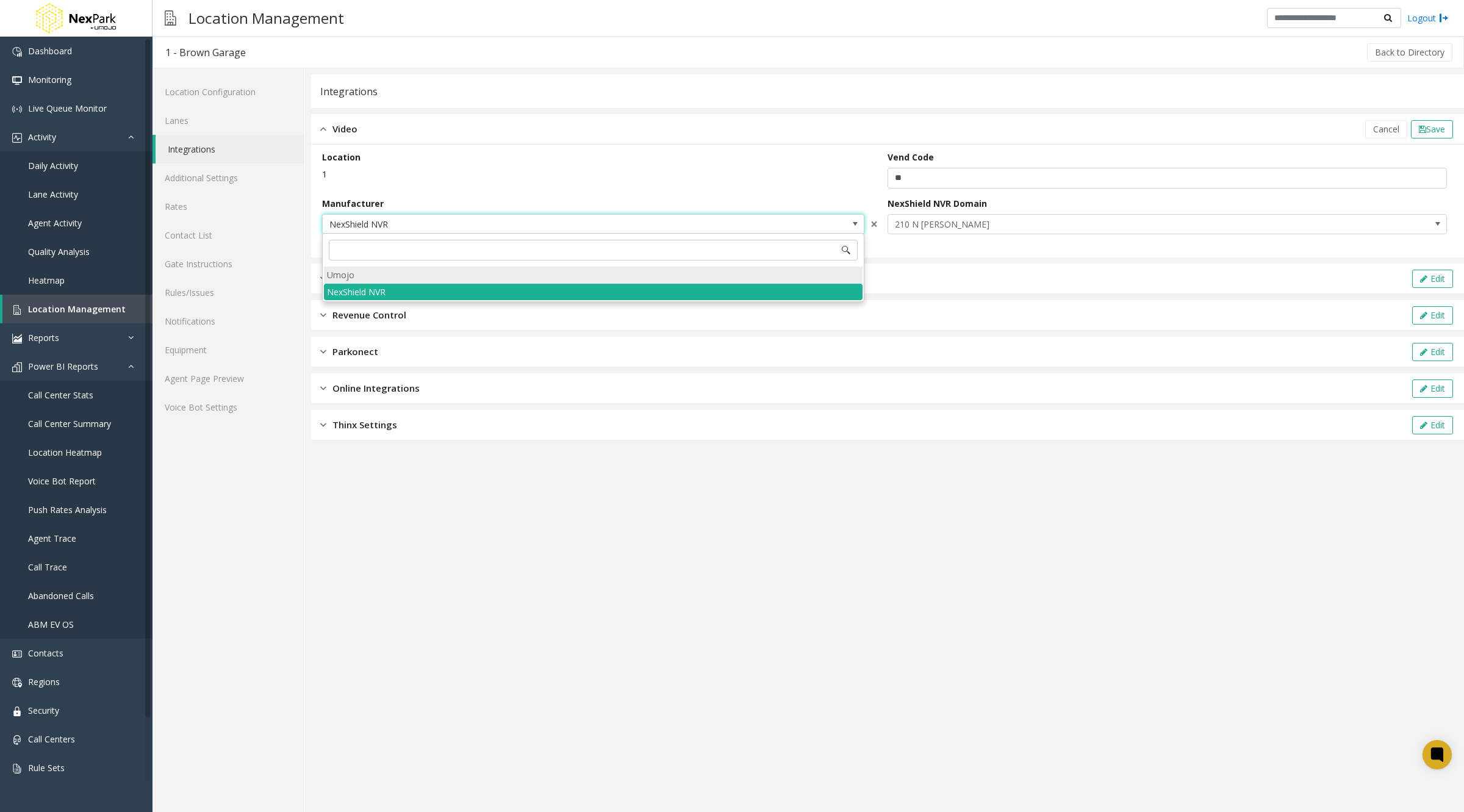
click at [383, 272] on li "Umojo" at bounding box center [593, 275] width 539 height 17
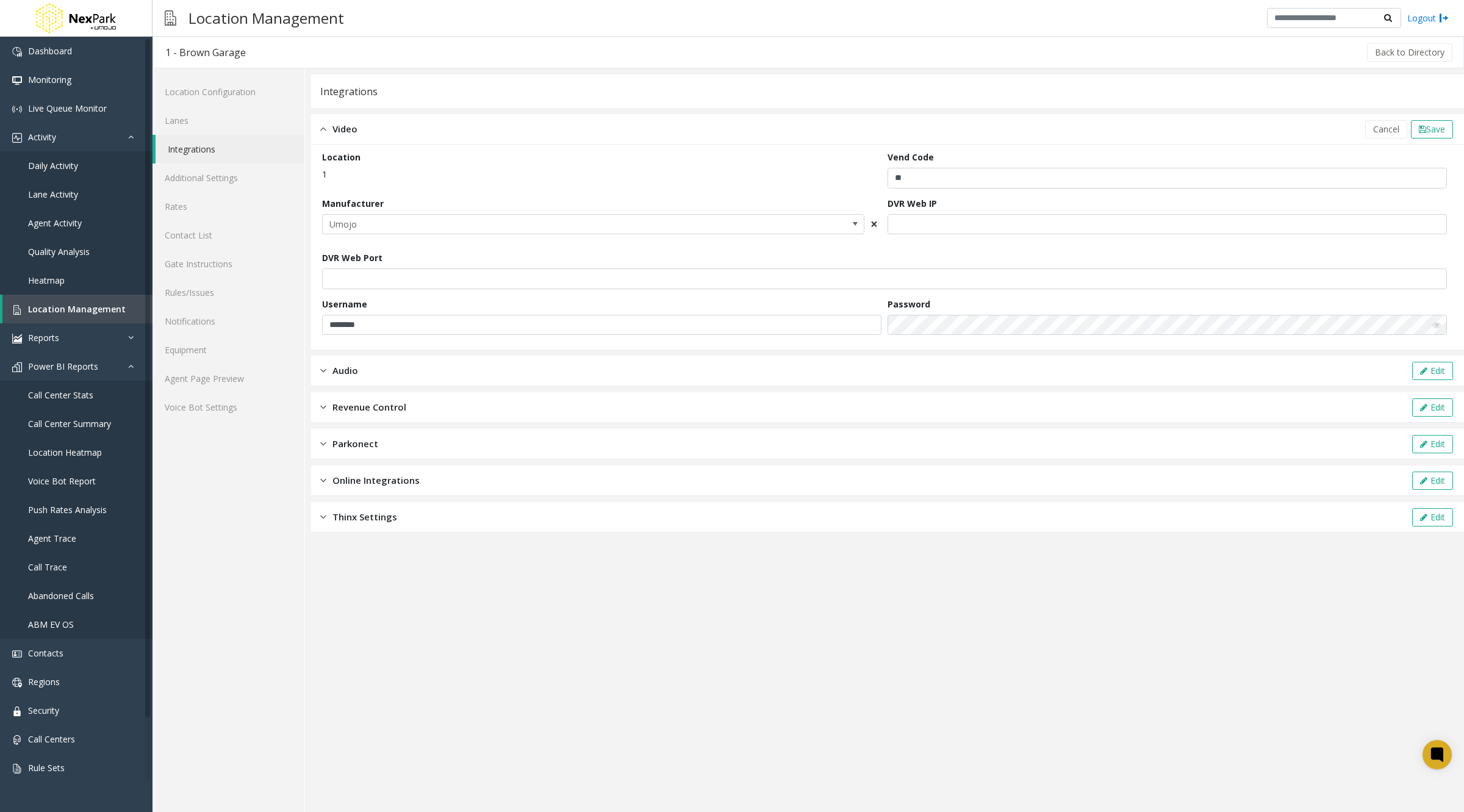
click at [872, 223] on span "×" at bounding box center [874, 224] width 8 height 17
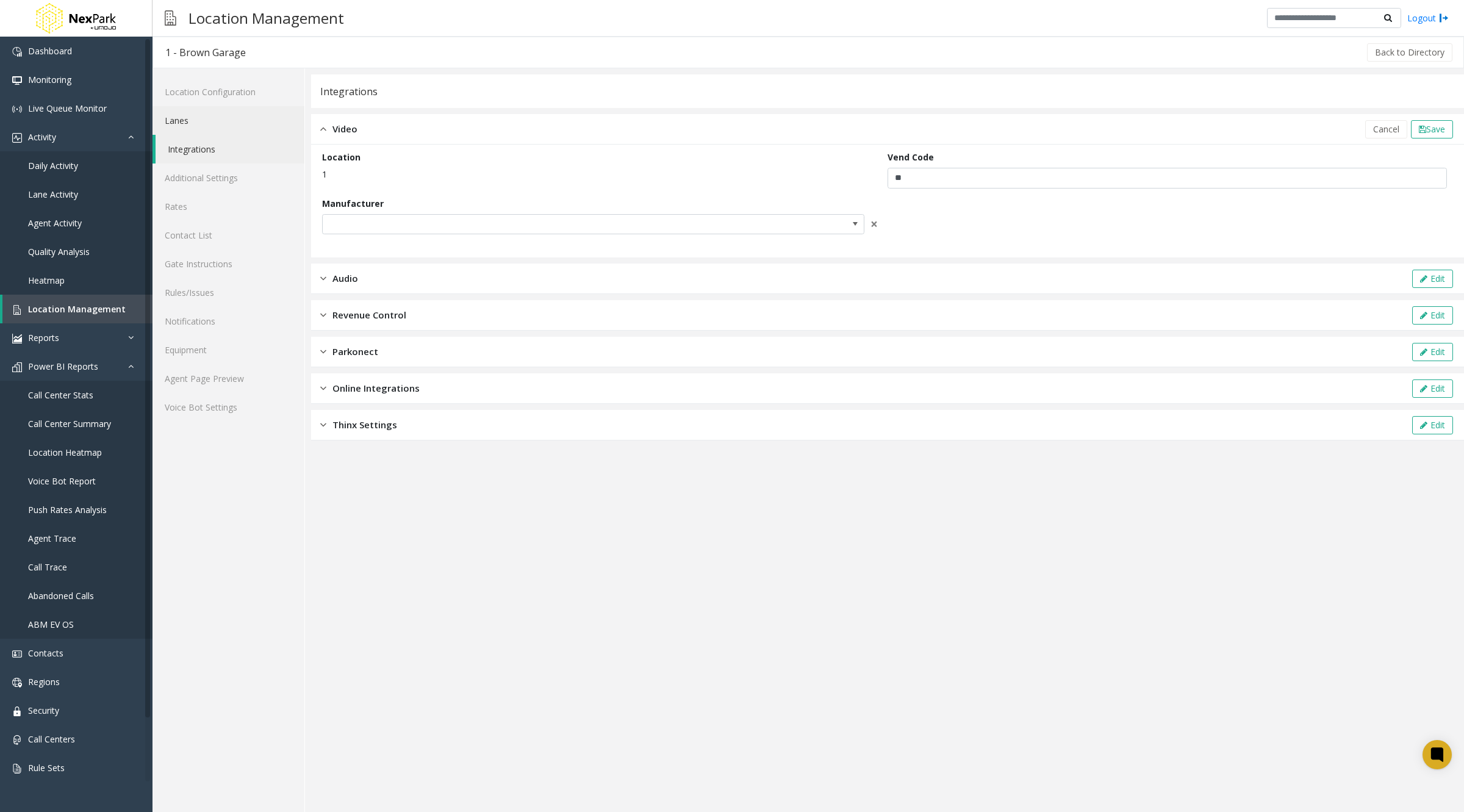
click at [185, 116] on link "Lanes" at bounding box center [228, 120] width 152 height 29
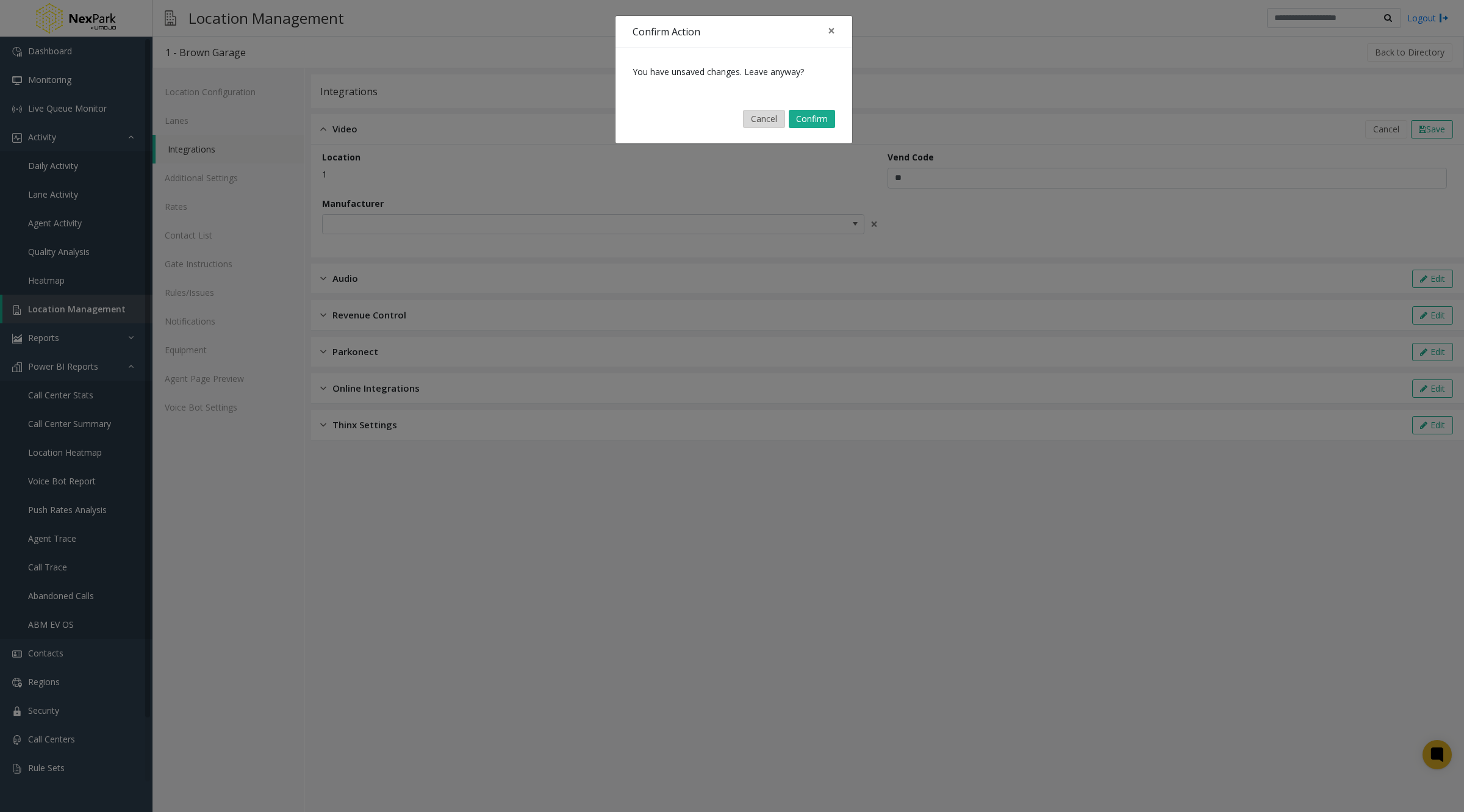
click at [758, 122] on button "Cancel" at bounding box center [763, 119] width 42 height 18
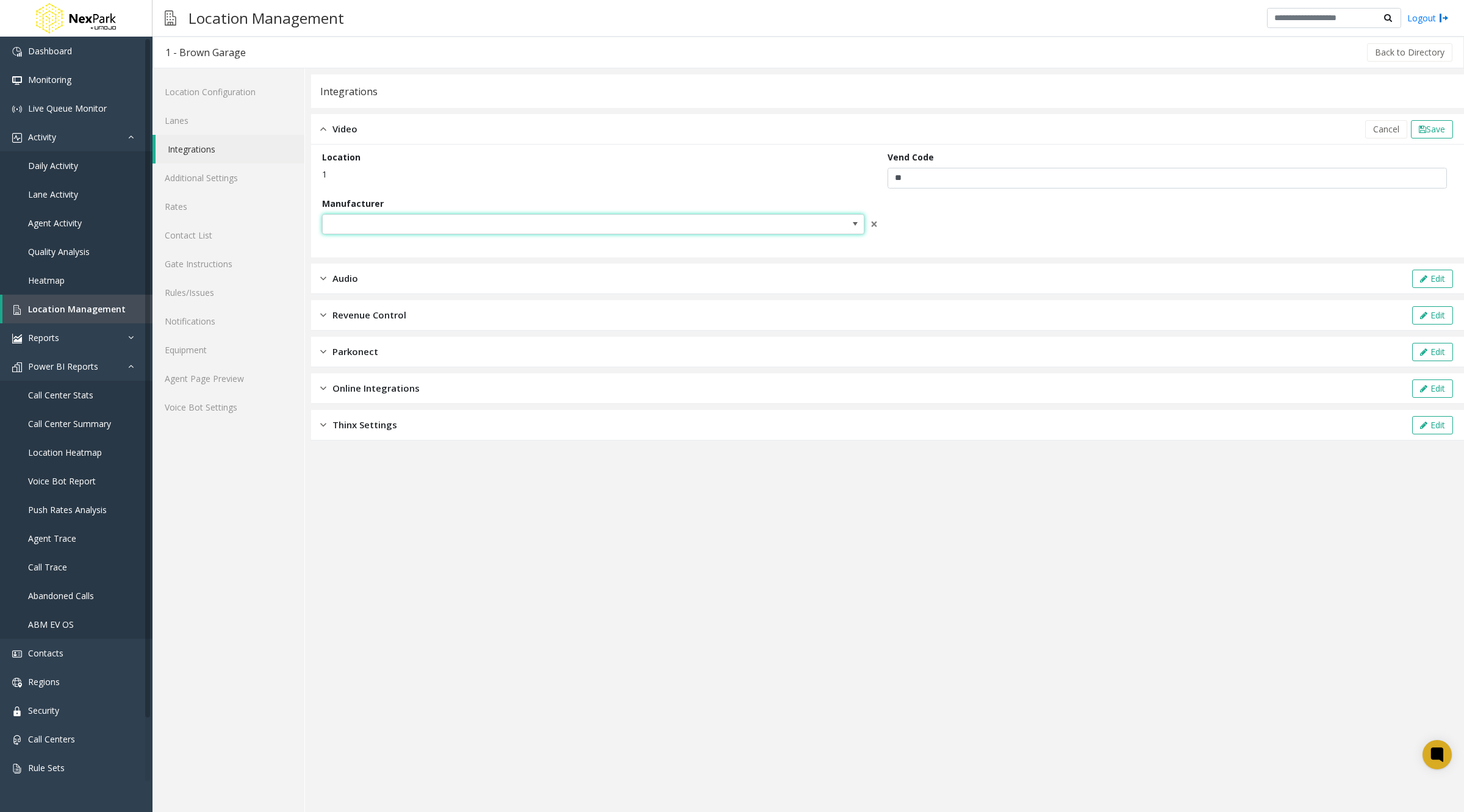
click at [854, 222] on span at bounding box center [855, 223] width 10 height 10
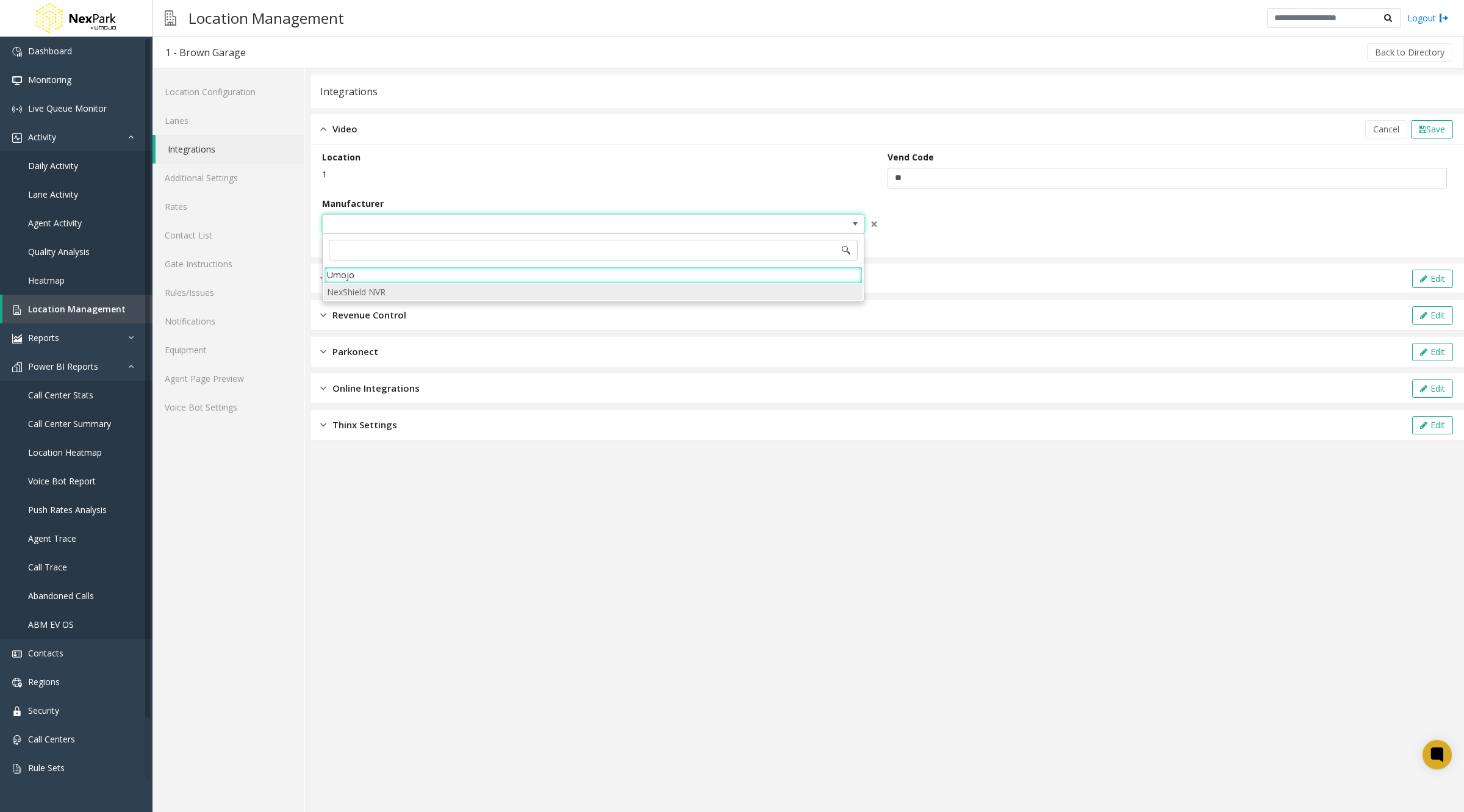
click at [610, 289] on NVR "NexShield NVR" at bounding box center [593, 292] width 539 height 17
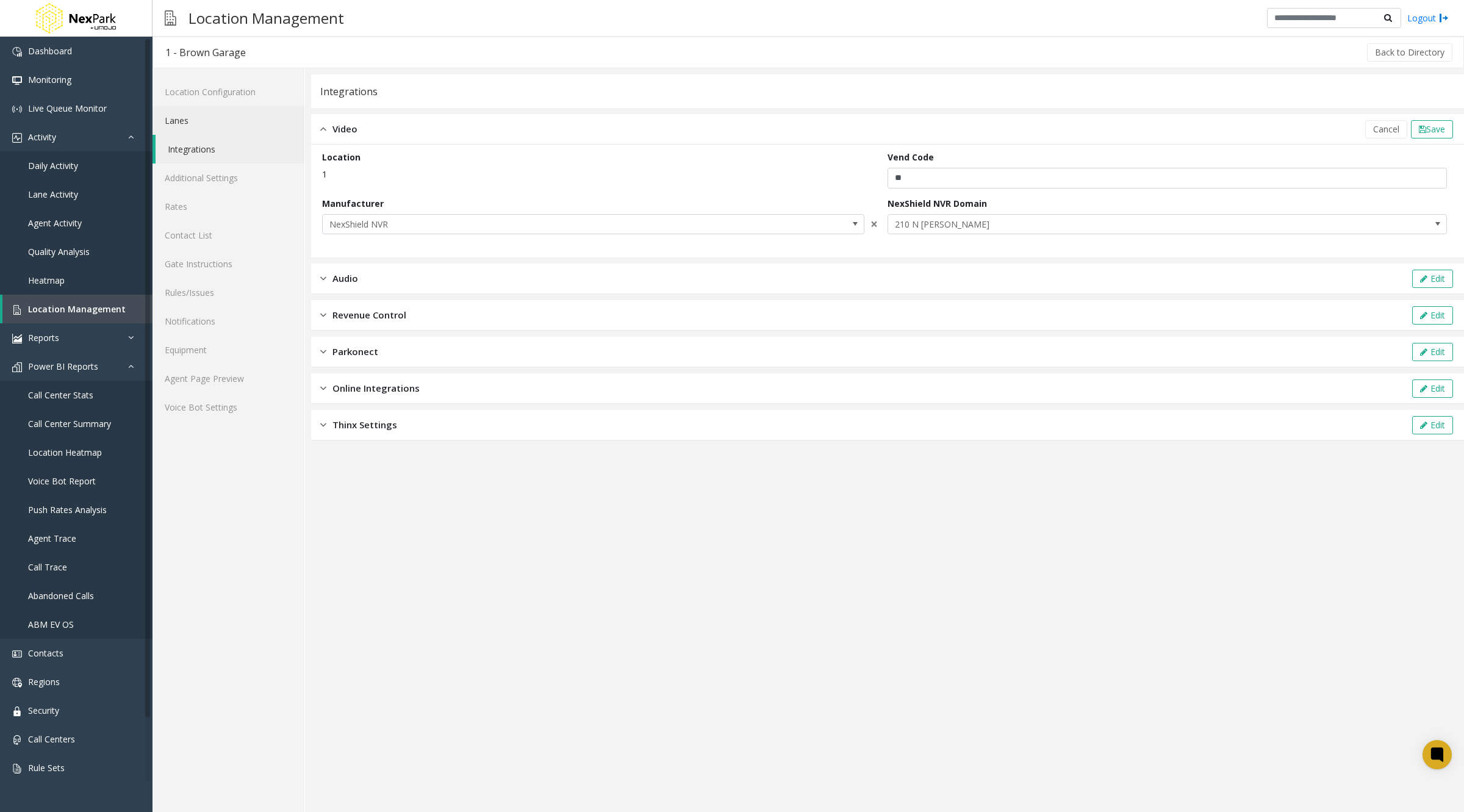
click at [229, 122] on link "Lanes" at bounding box center [228, 120] width 152 height 29
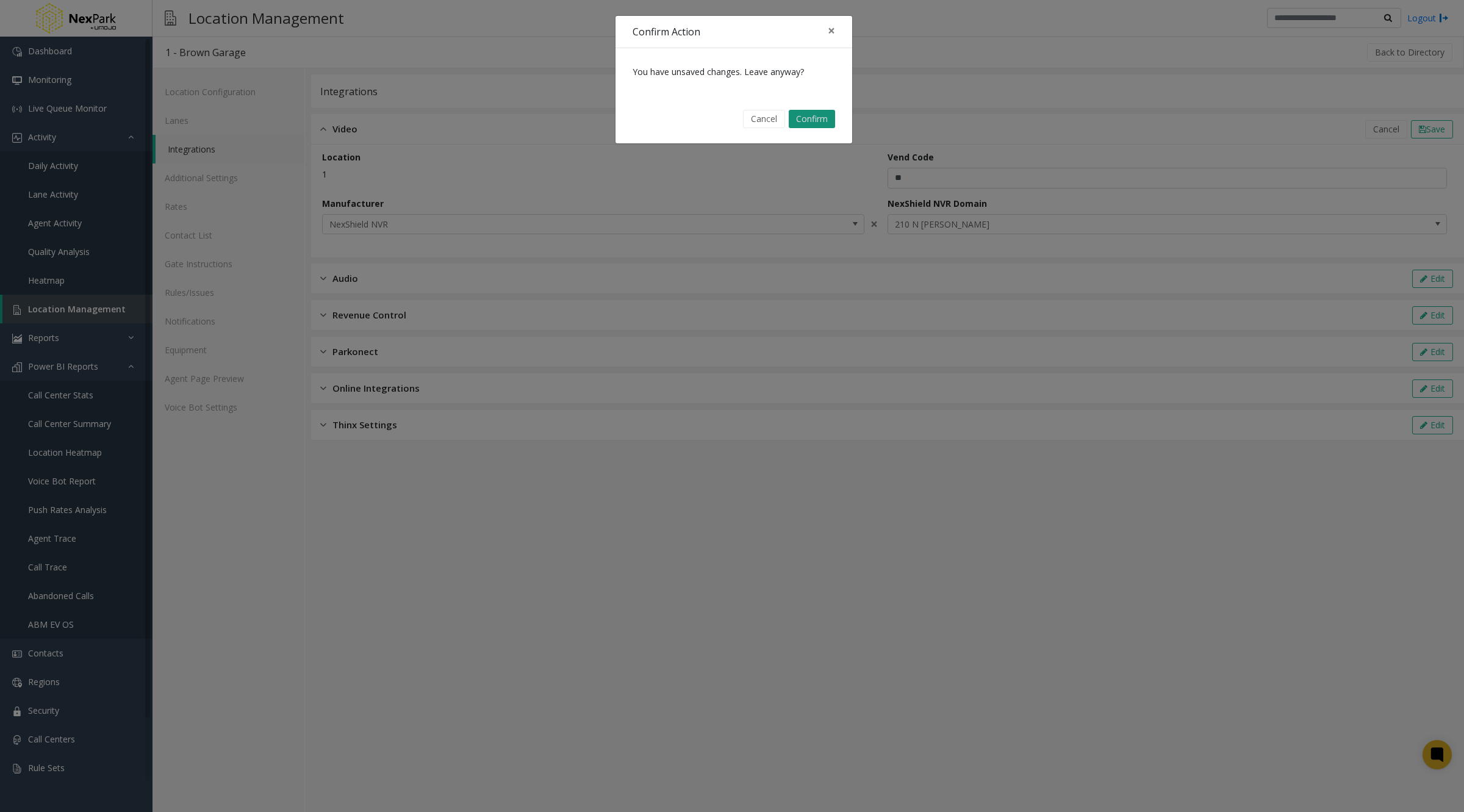
click at [813, 116] on button "Confirm" at bounding box center [811, 119] width 46 height 18
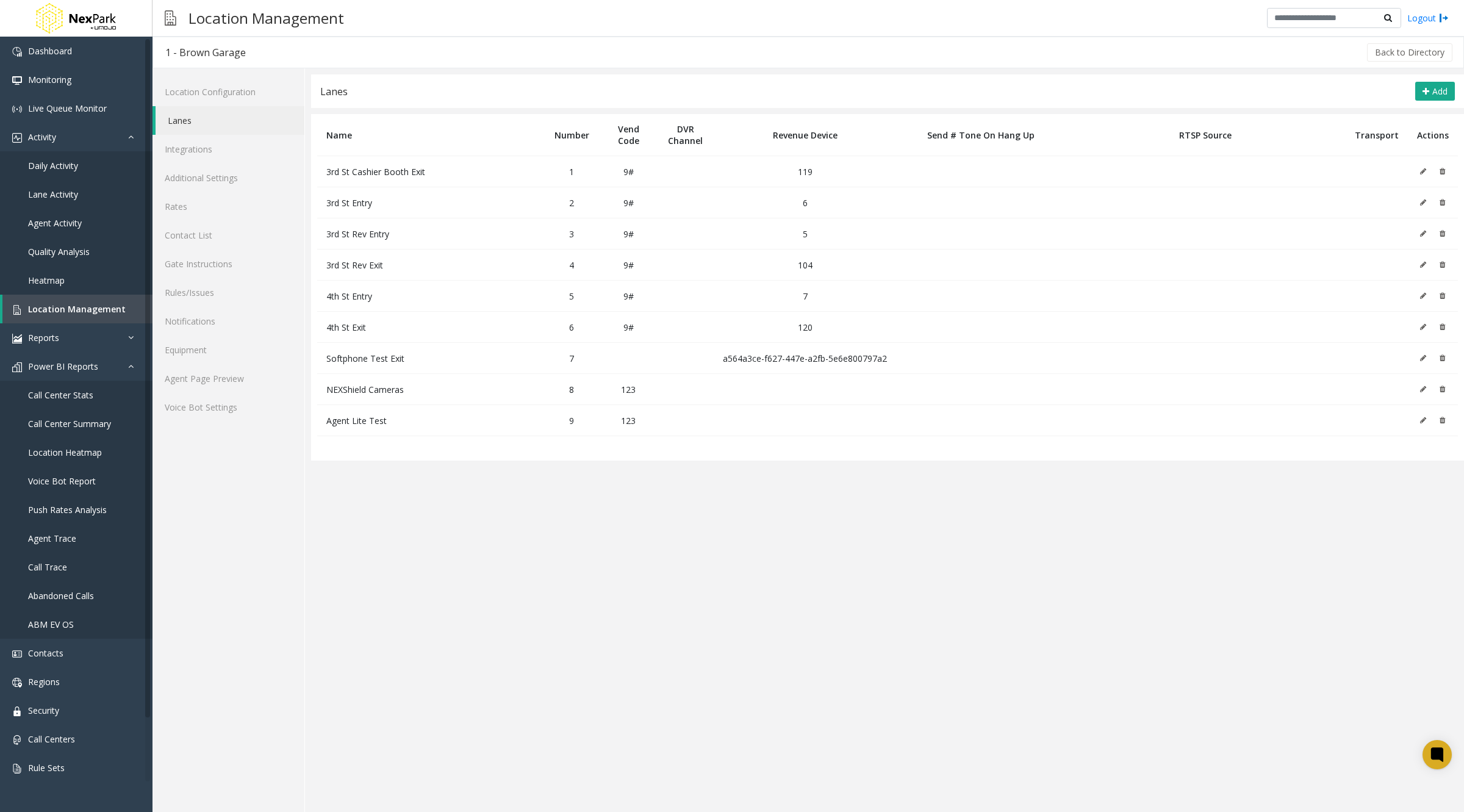
click at [1424, 168] on icon at bounding box center [1423, 171] width 6 height 8
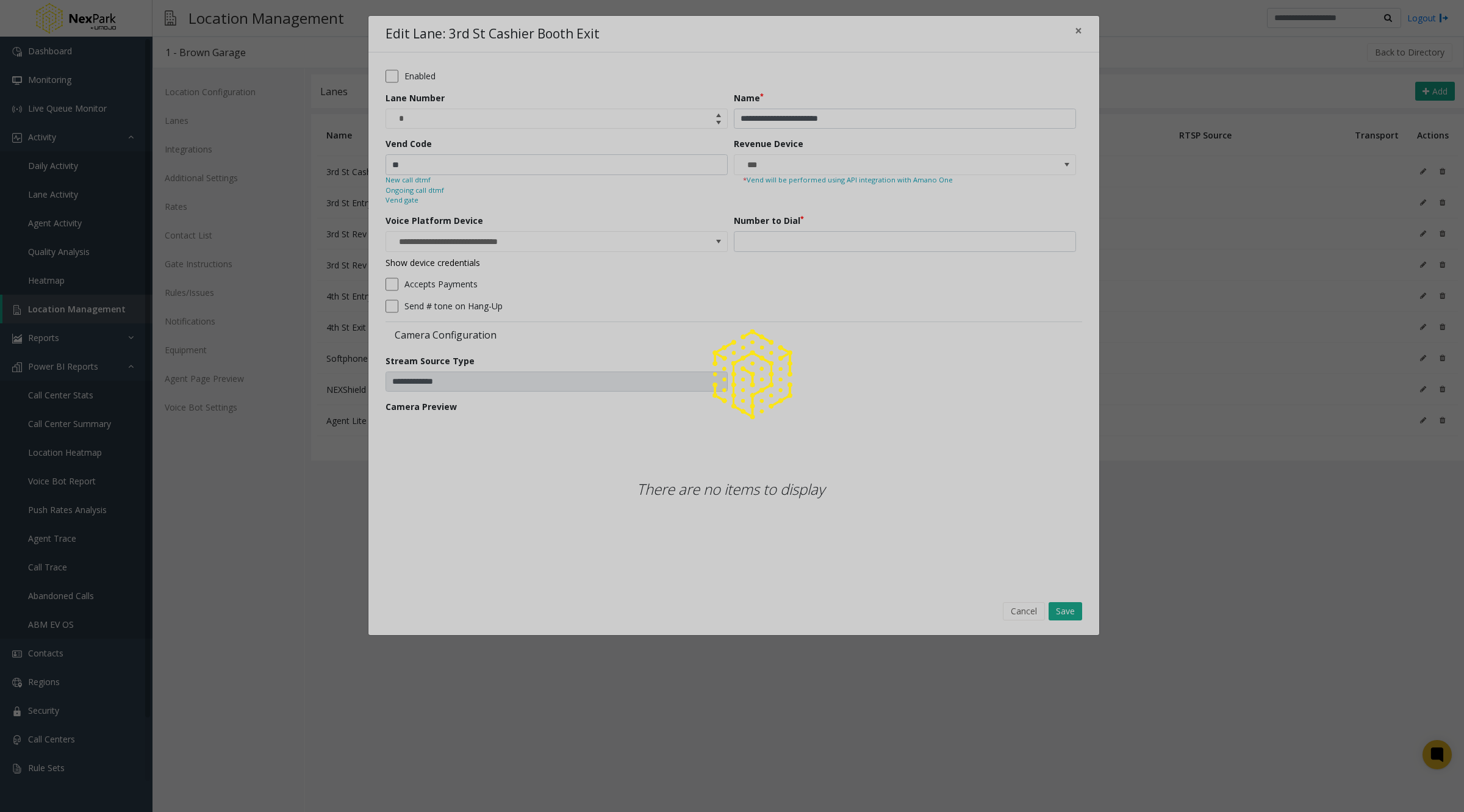
type input "**********"
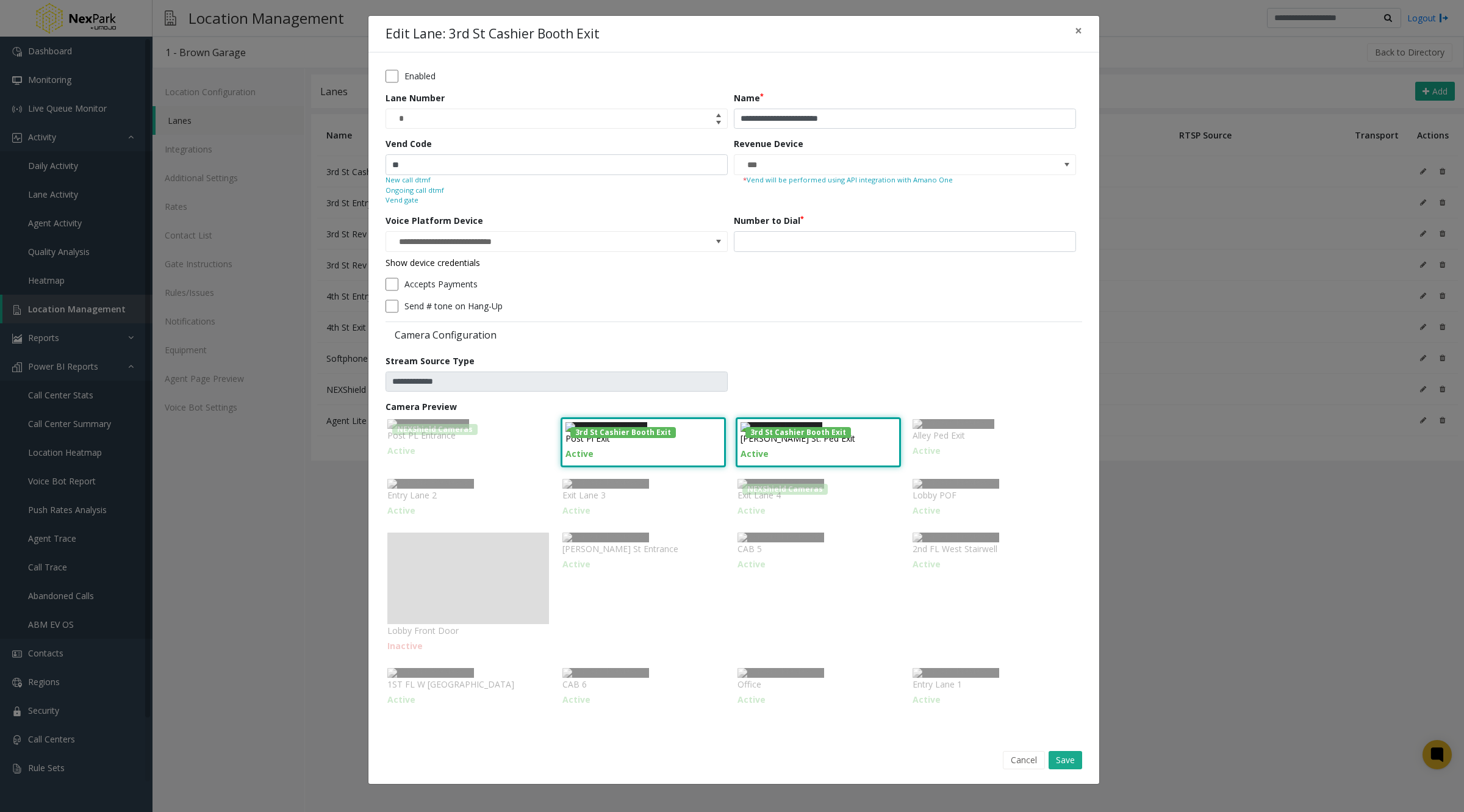
scroll to position [53, 0]
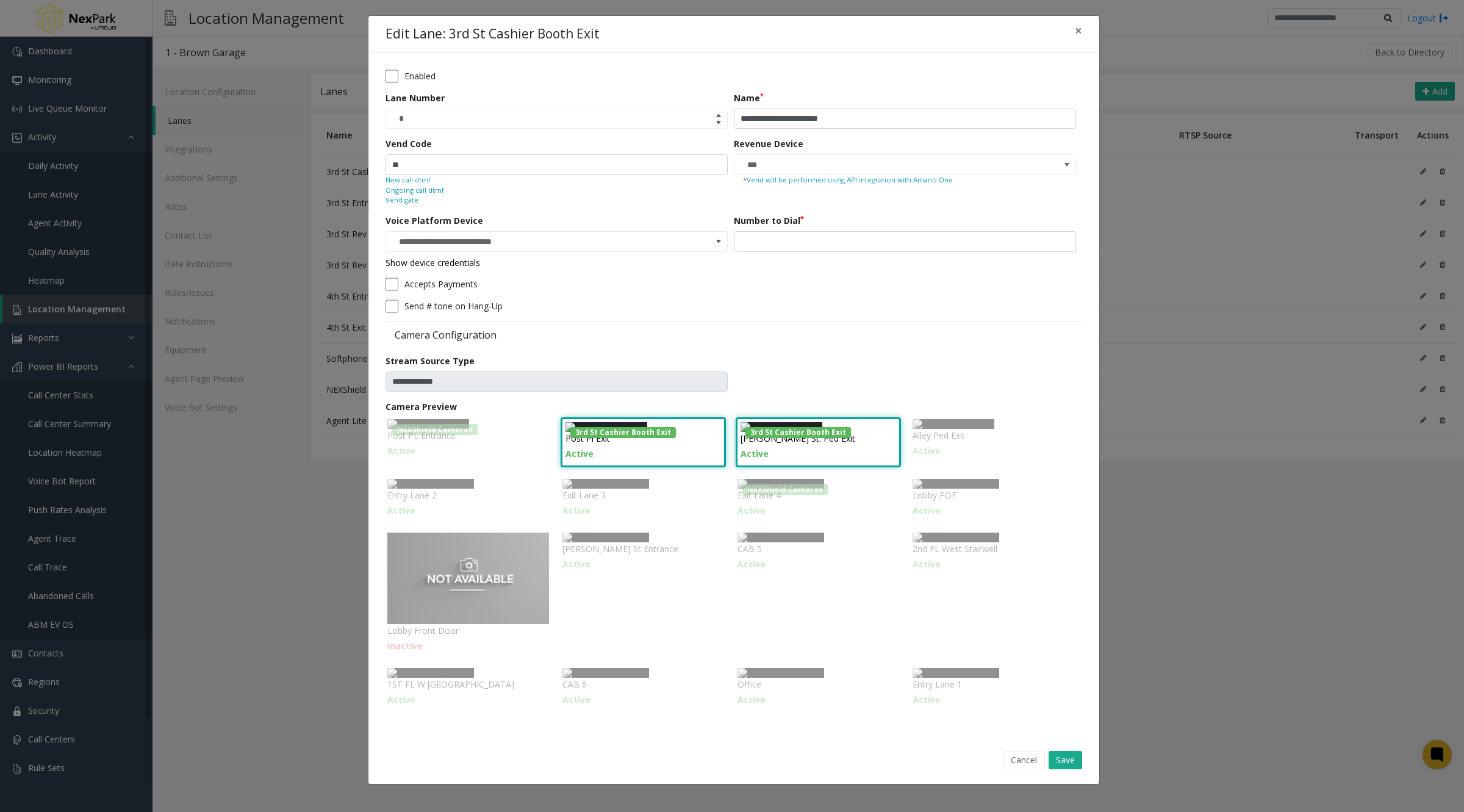
click at [292, 561] on div "**********" at bounding box center [732, 406] width 1464 height 812
